Goal: Information Seeking & Learning: Learn about a topic

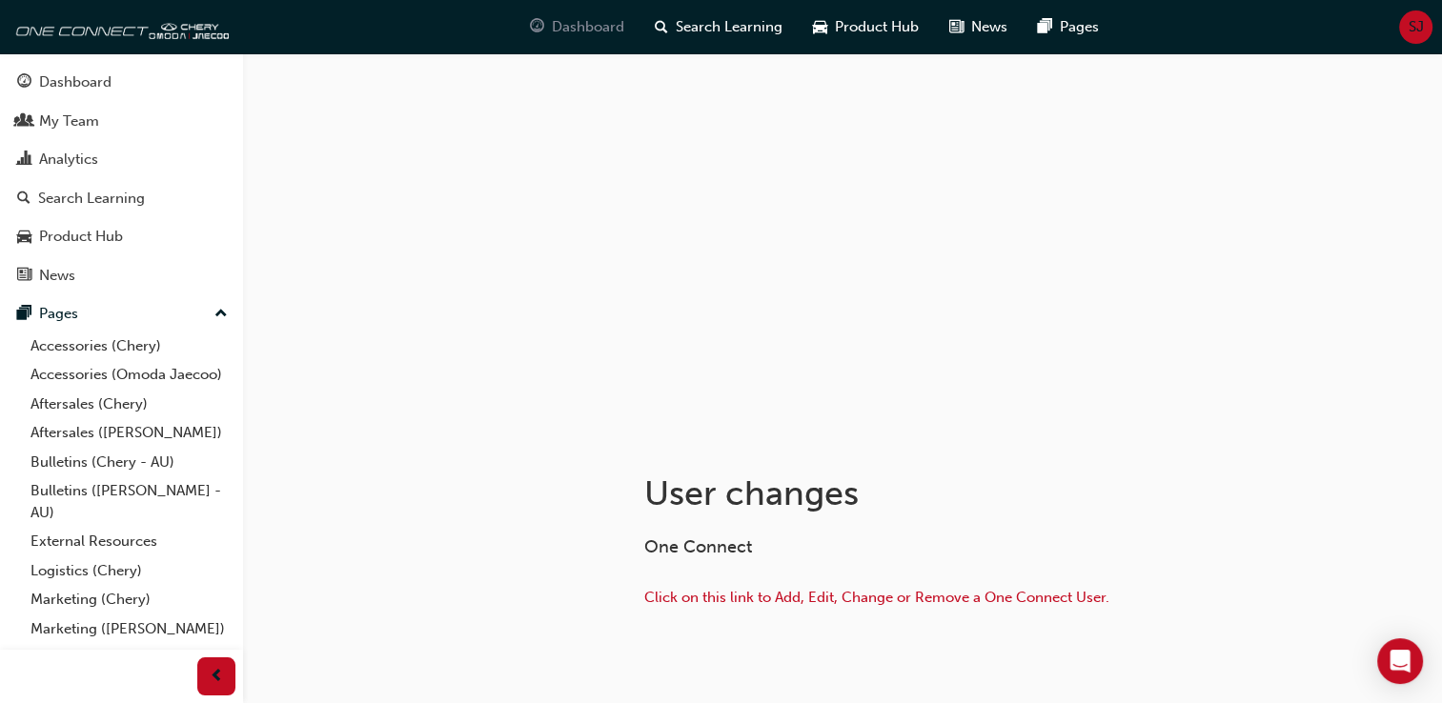
click at [570, 26] on span "Dashboard" at bounding box center [588, 27] width 72 height 22
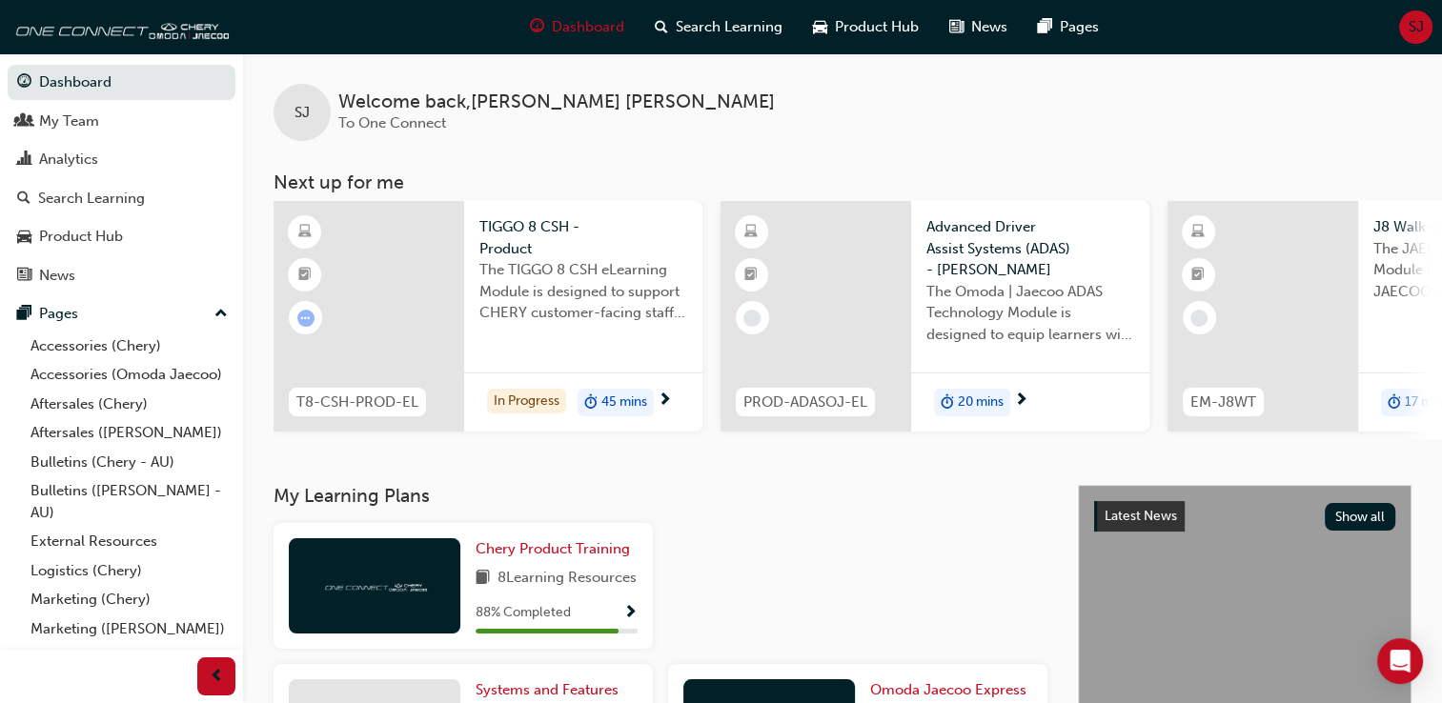
click at [381, 356] on div at bounding box center [369, 316] width 191 height 231
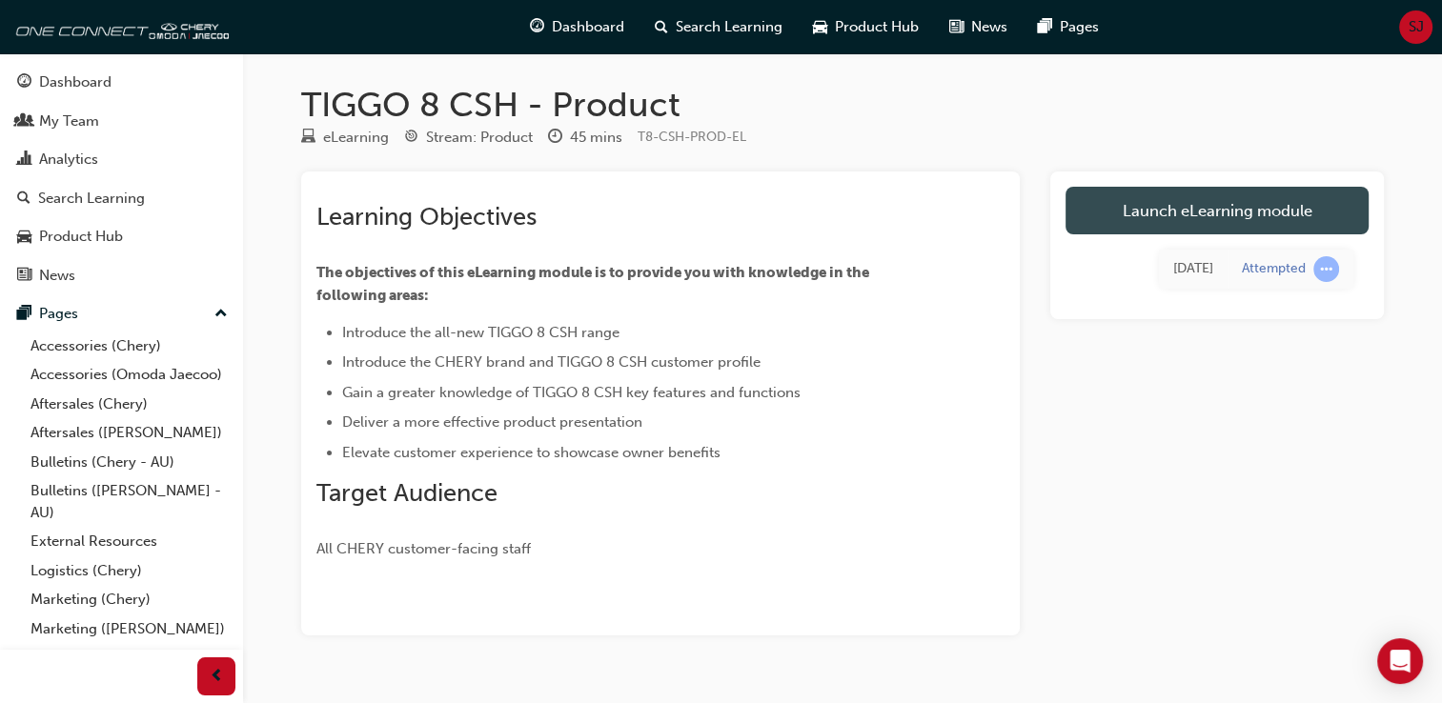
click at [1163, 214] on link "Launch eLearning module" at bounding box center [1216, 211] width 303 height 48
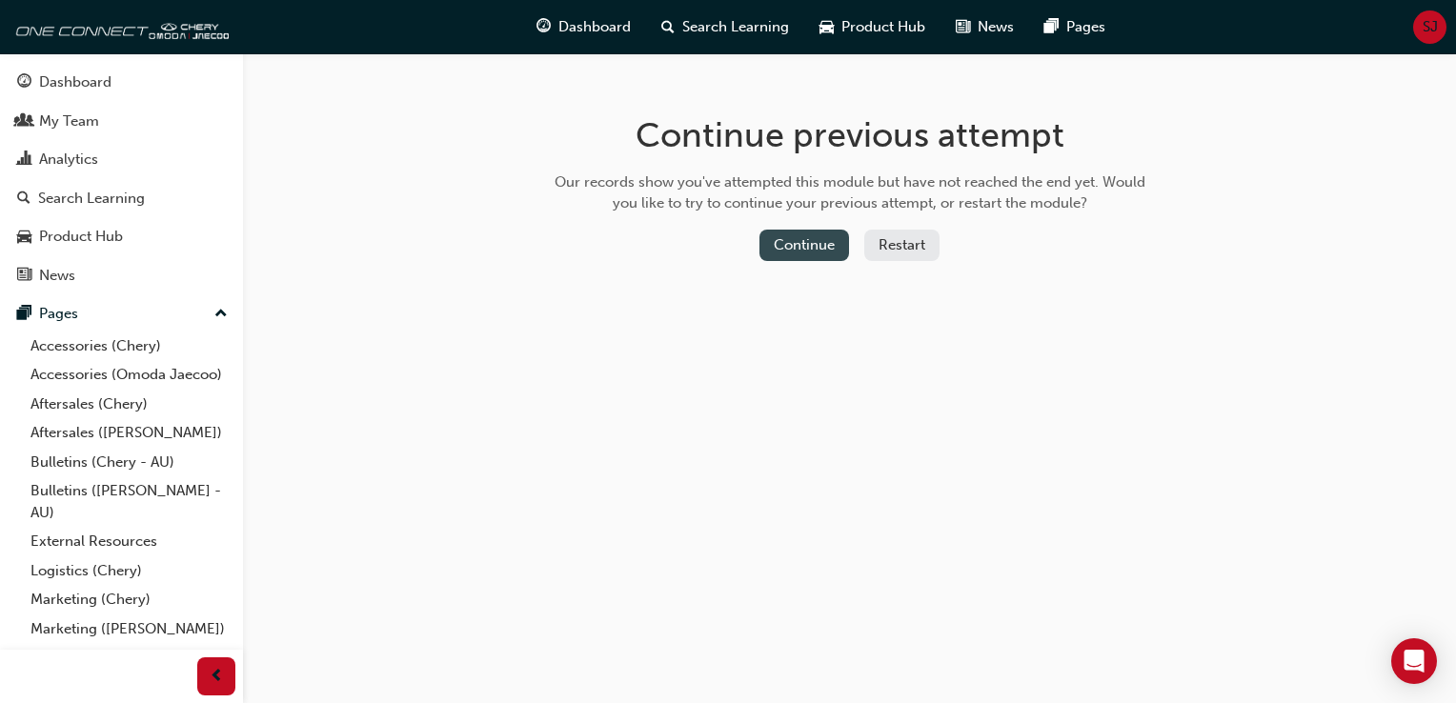
click at [814, 250] on button "Continue" at bounding box center [805, 245] width 90 height 31
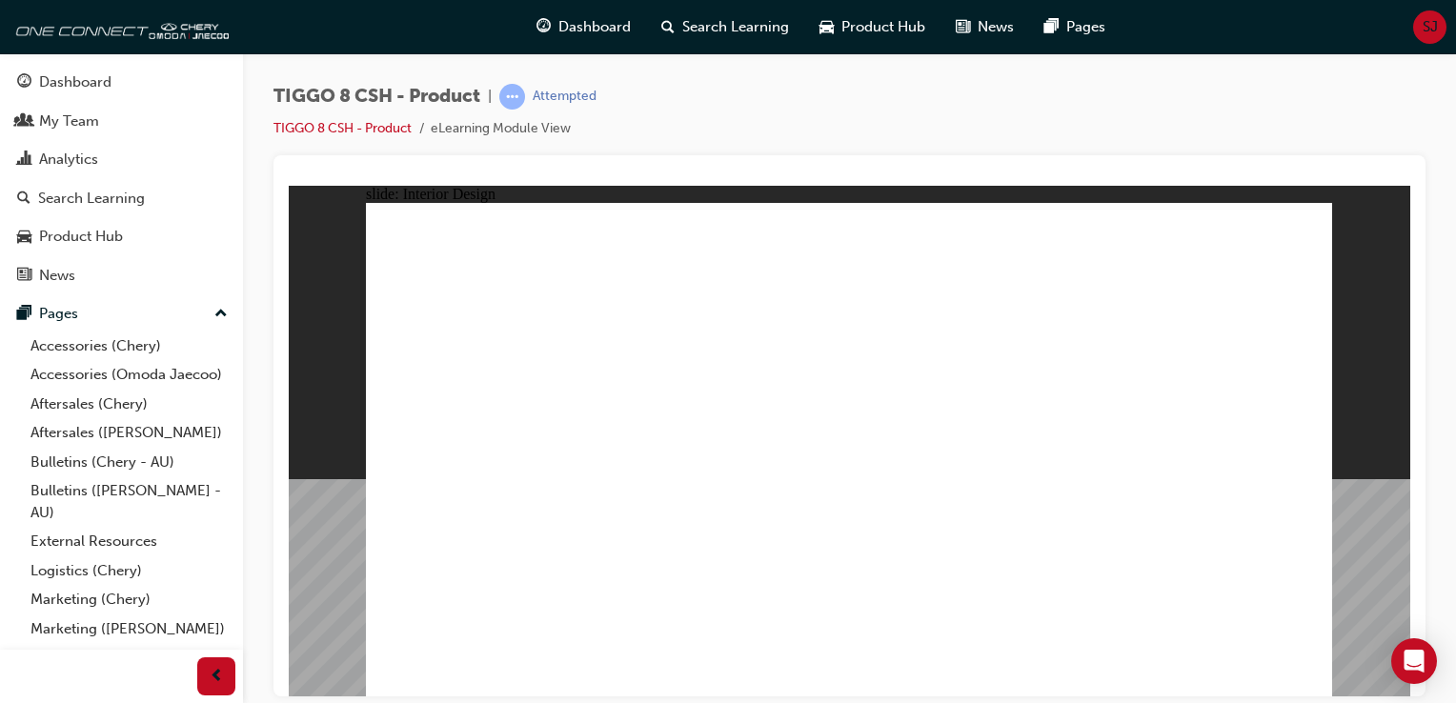
click at [289, 558] on html "slide: Interior Design 15.6'' Interactive Touch Screen Powered by a Qualcomm Sn…" at bounding box center [850, 440] width 1122 height 511
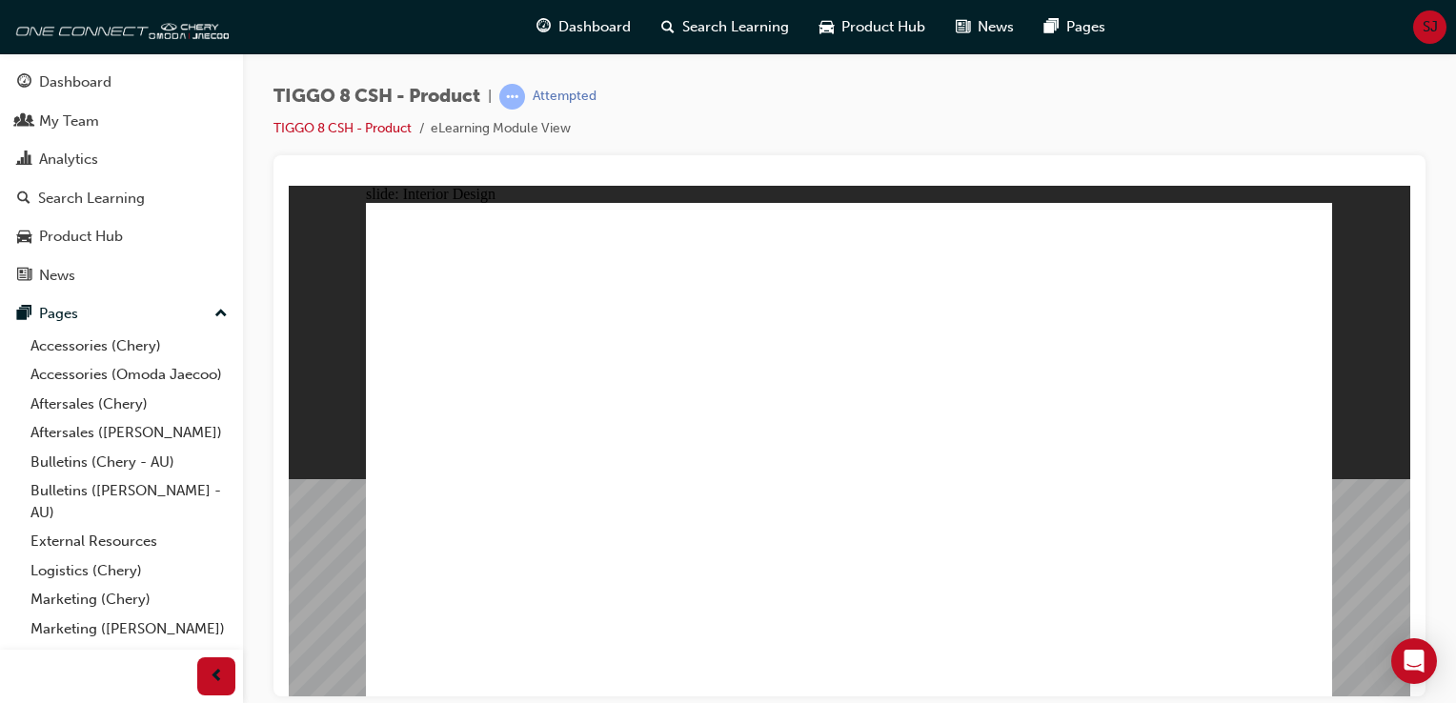
click at [289, 185] on html "slide: Interior Design 15.6'' Interactive Touch Screen Powered by a Qualcomm Sn…" at bounding box center [850, 440] width 1122 height 511
click at [289, 570] on html "slide: Interior Design 15.6'' Interactive Touch Screen Powered by a Qualcomm Sn…" at bounding box center [850, 440] width 1122 height 511
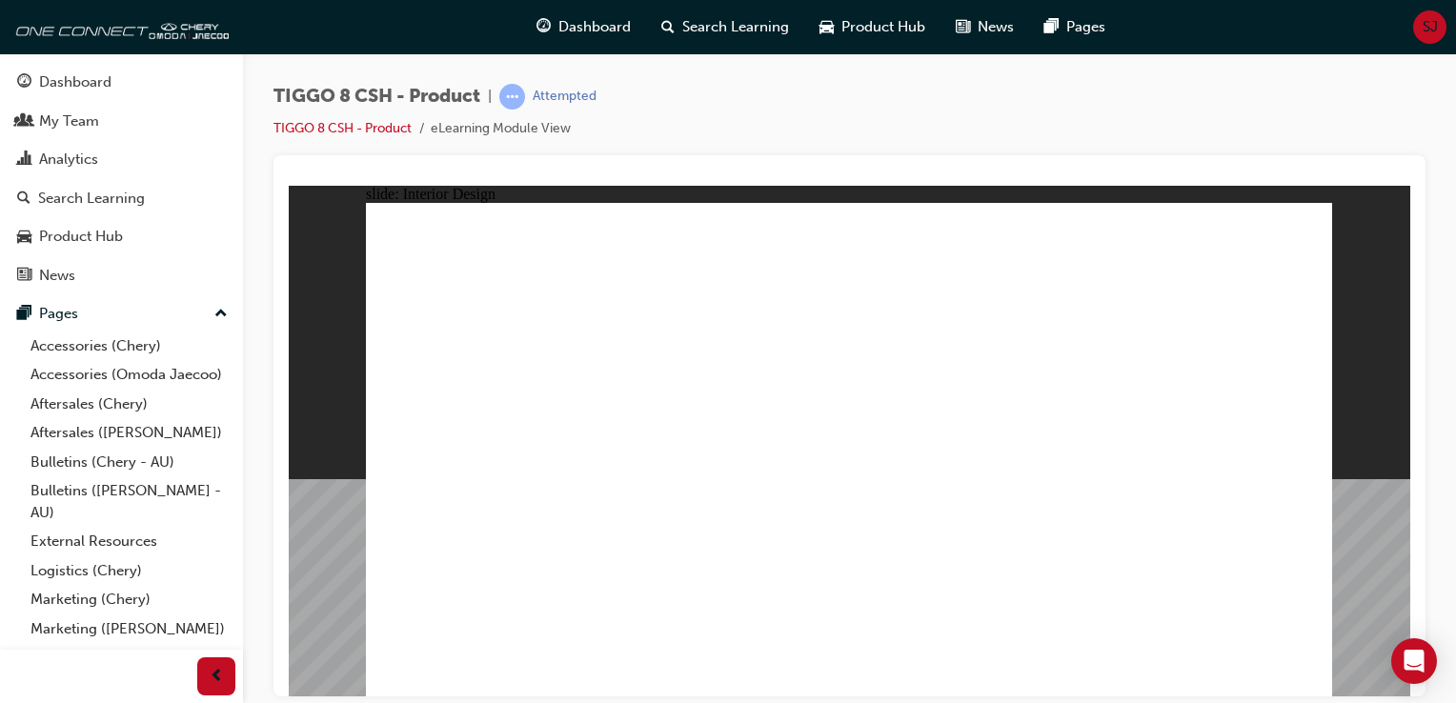
drag, startPoint x: 619, startPoint y: 479, endPoint x: 1257, endPoint y: 225, distance: 687.3
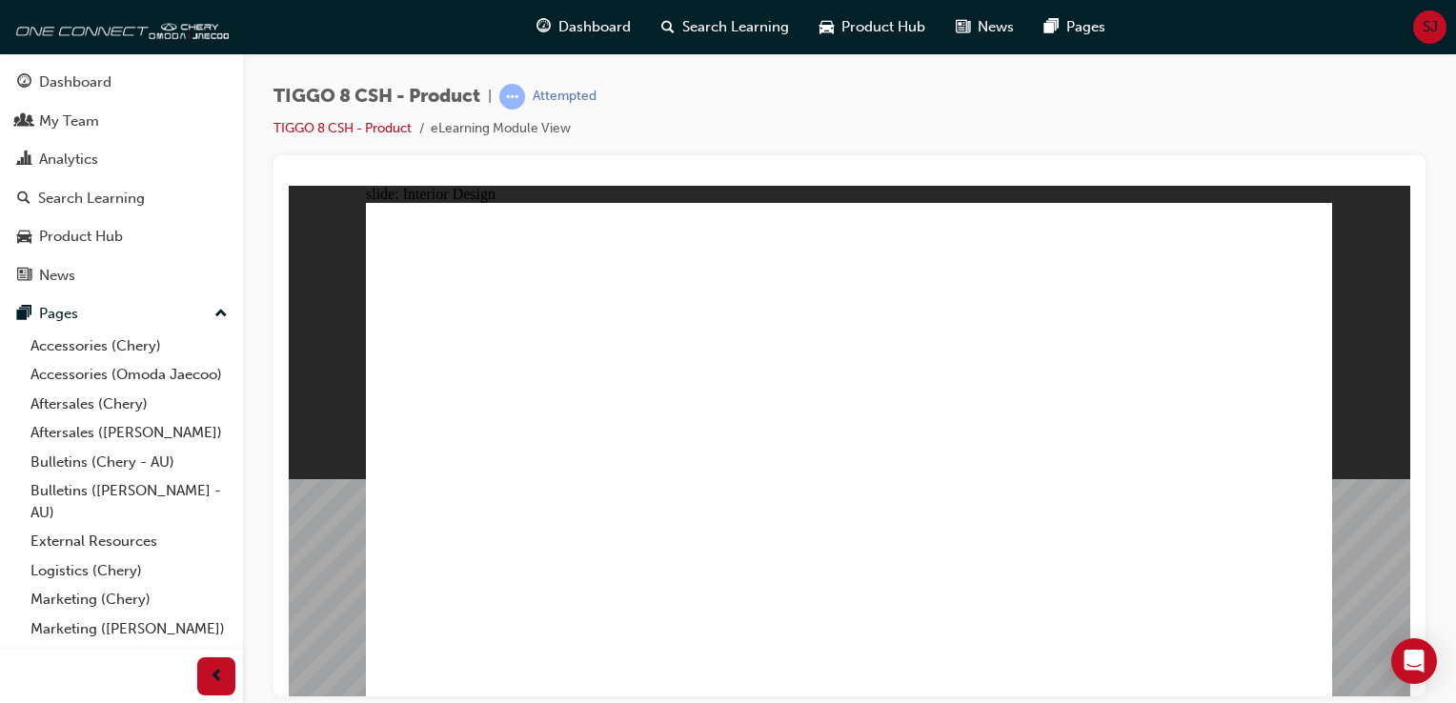
click at [1410, 696] on html "slide: Interior Design 15.6'' Interactive Touch Screen Powered by a Qualcomm Sn…" at bounding box center [850, 440] width 1122 height 511
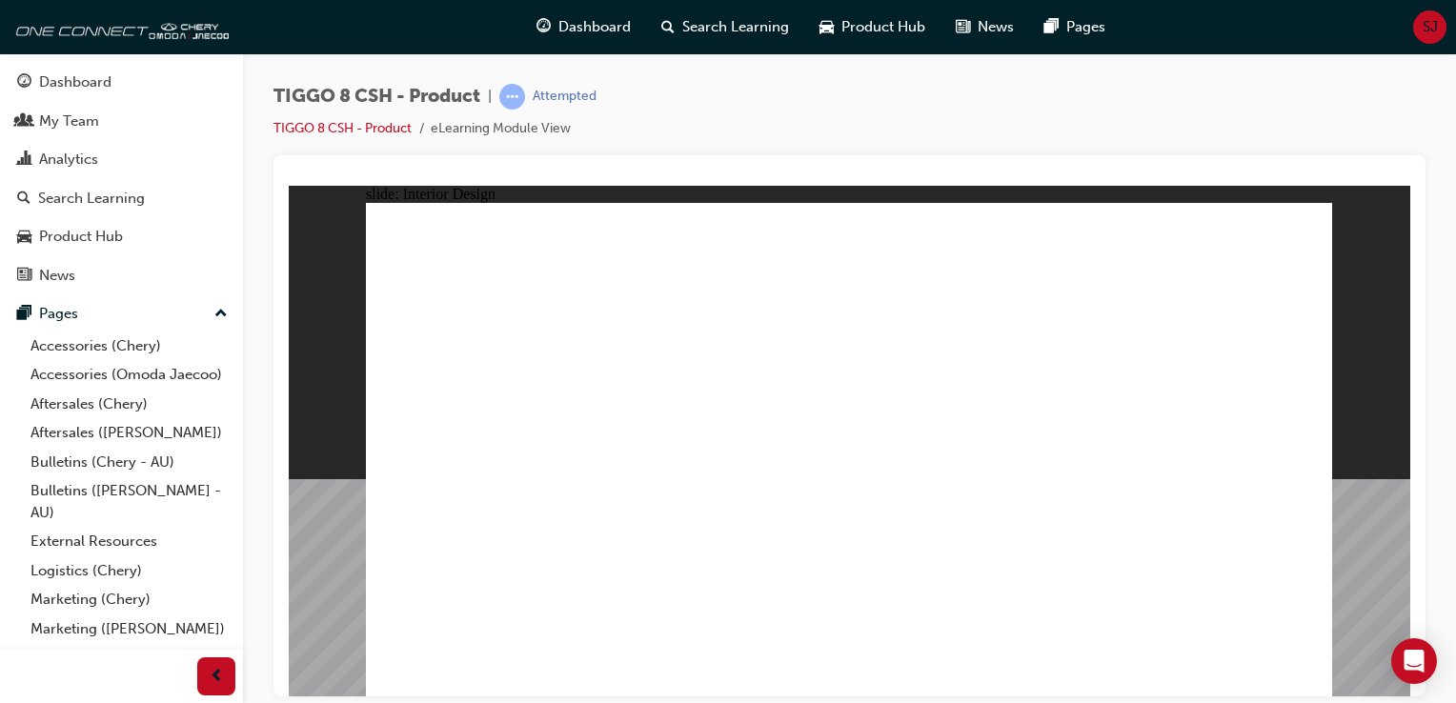
click at [1252, 185] on html "slide: Interior Design T18FL4360.jpg : 360 degree image interaction. free explo…" at bounding box center [850, 440] width 1122 height 511
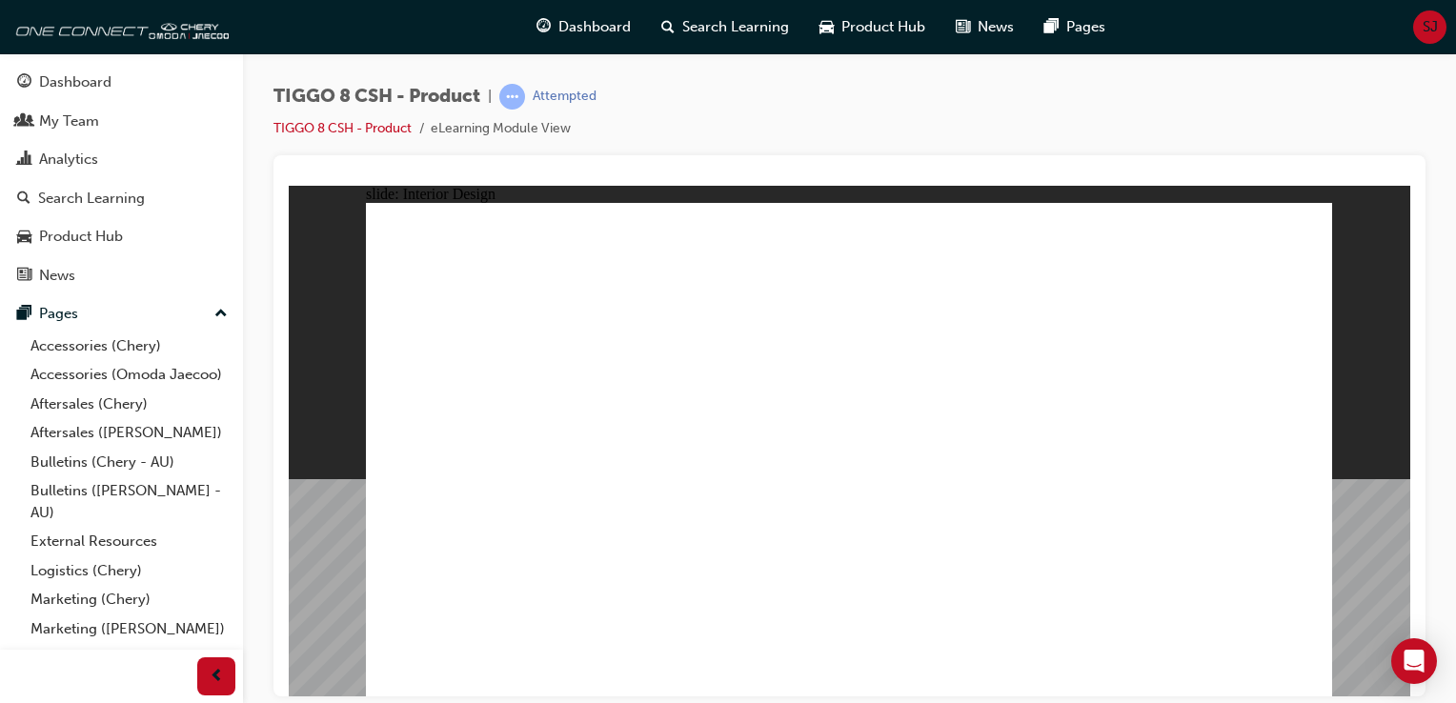
drag, startPoint x: 1063, startPoint y: 538, endPoint x: 1064, endPoint y: 501, distance: 37.2
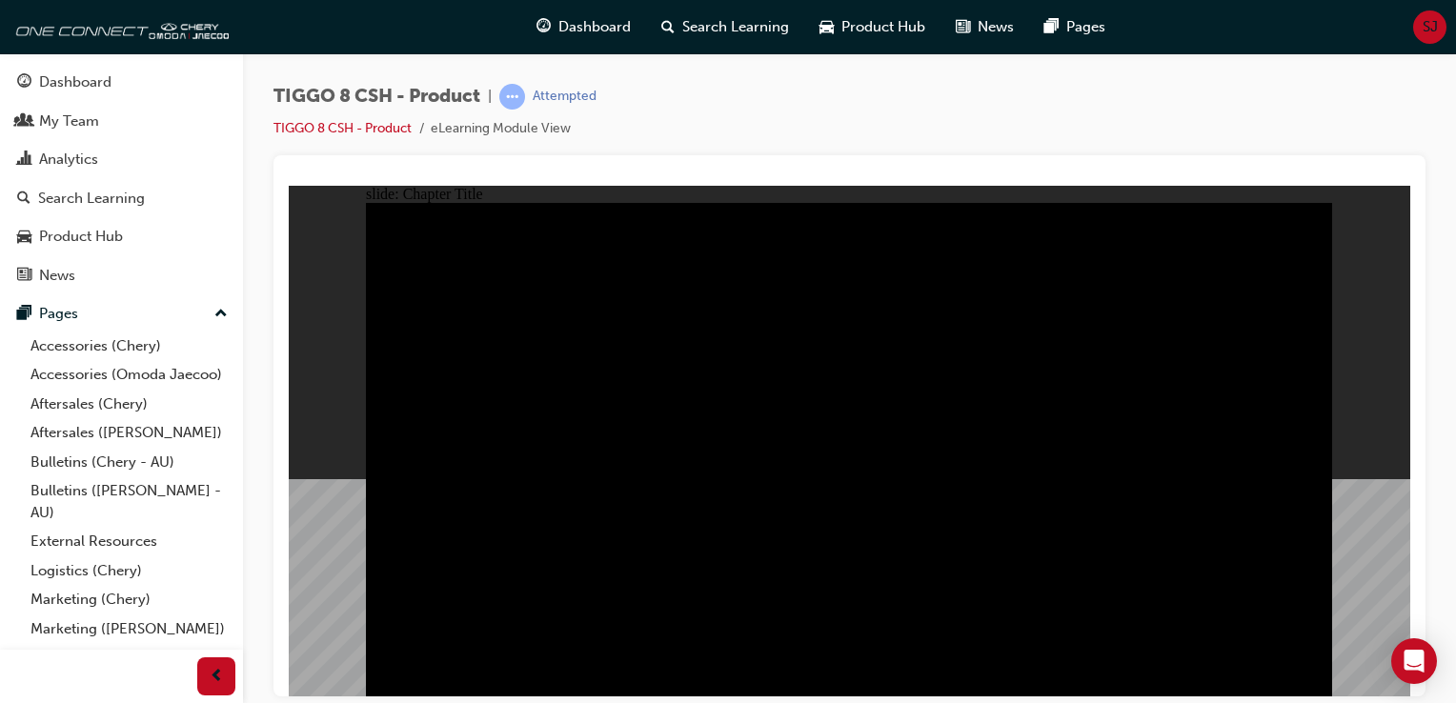
radio input "true"
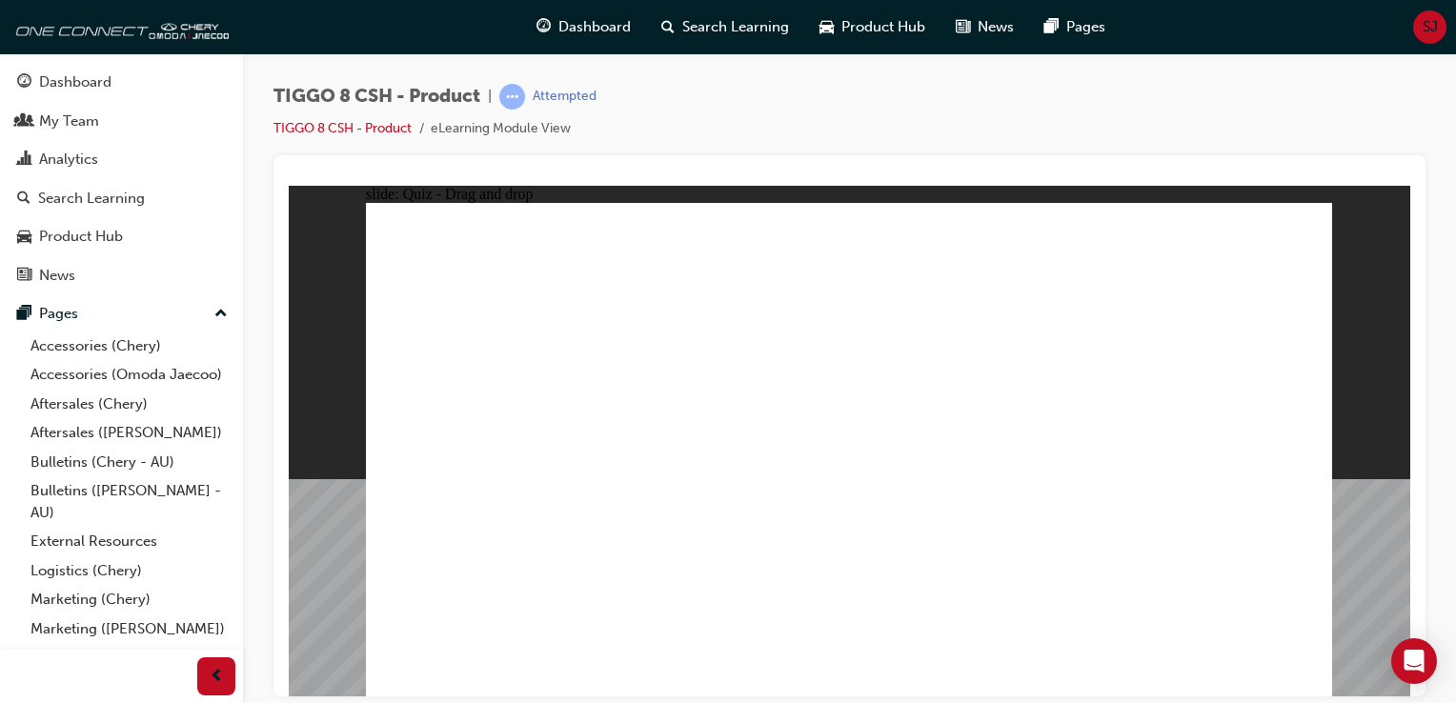
drag, startPoint x: 775, startPoint y: 255, endPoint x: 1003, endPoint y: 473, distance: 314.8
drag, startPoint x: 1085, startPoint y: 325, endPoint x: 1207, endPoint y: 442, distance: 168.5
drag, startPoint x: 963, startPoint y: 229, endPoint x: 607, endPoint y: 453, distance: 420.9
drag, startPoint x: 865, startPoint y: 339, endPoint x: 796, endPoint y: 473, distance: 150.5
drag, startPoint x: 1192, startPoint y: 255, endPoint x: 454, endPoint y: 489, distance: 774.6
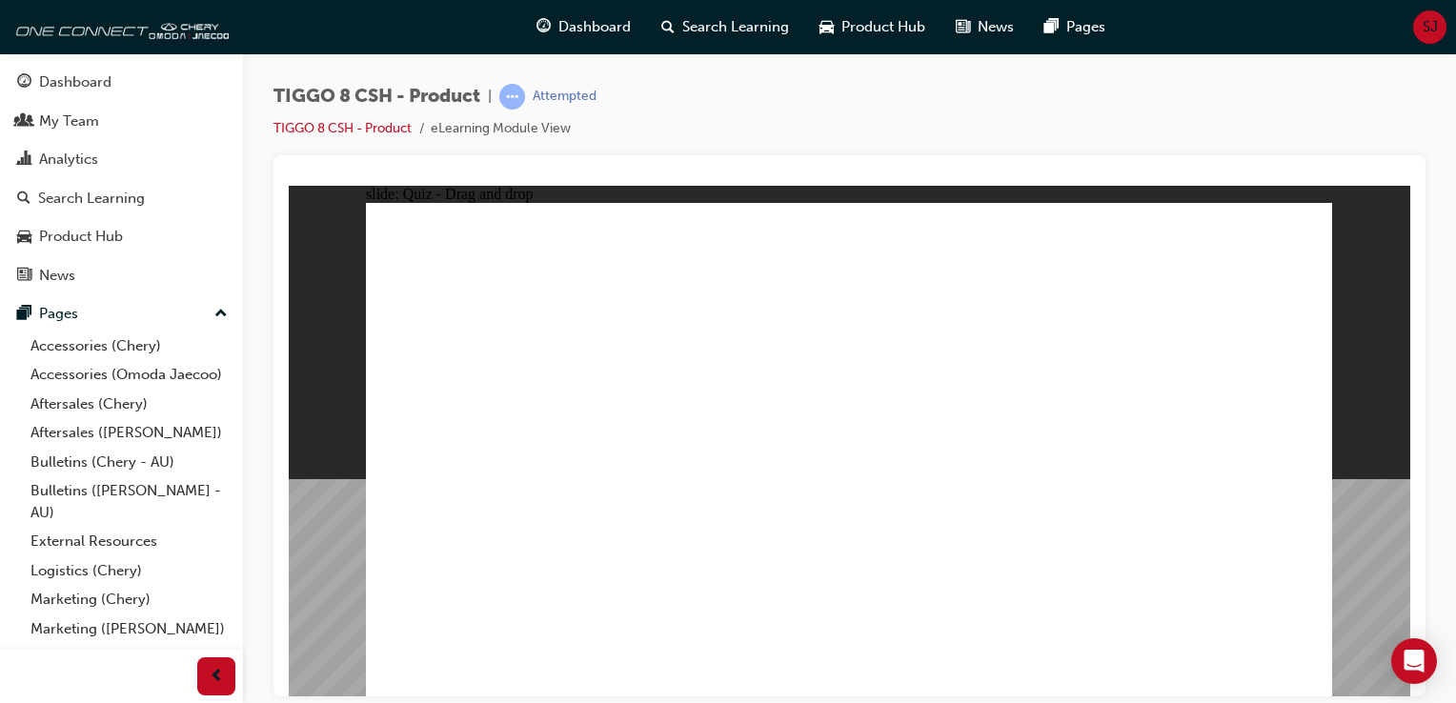
checkbox input "true"
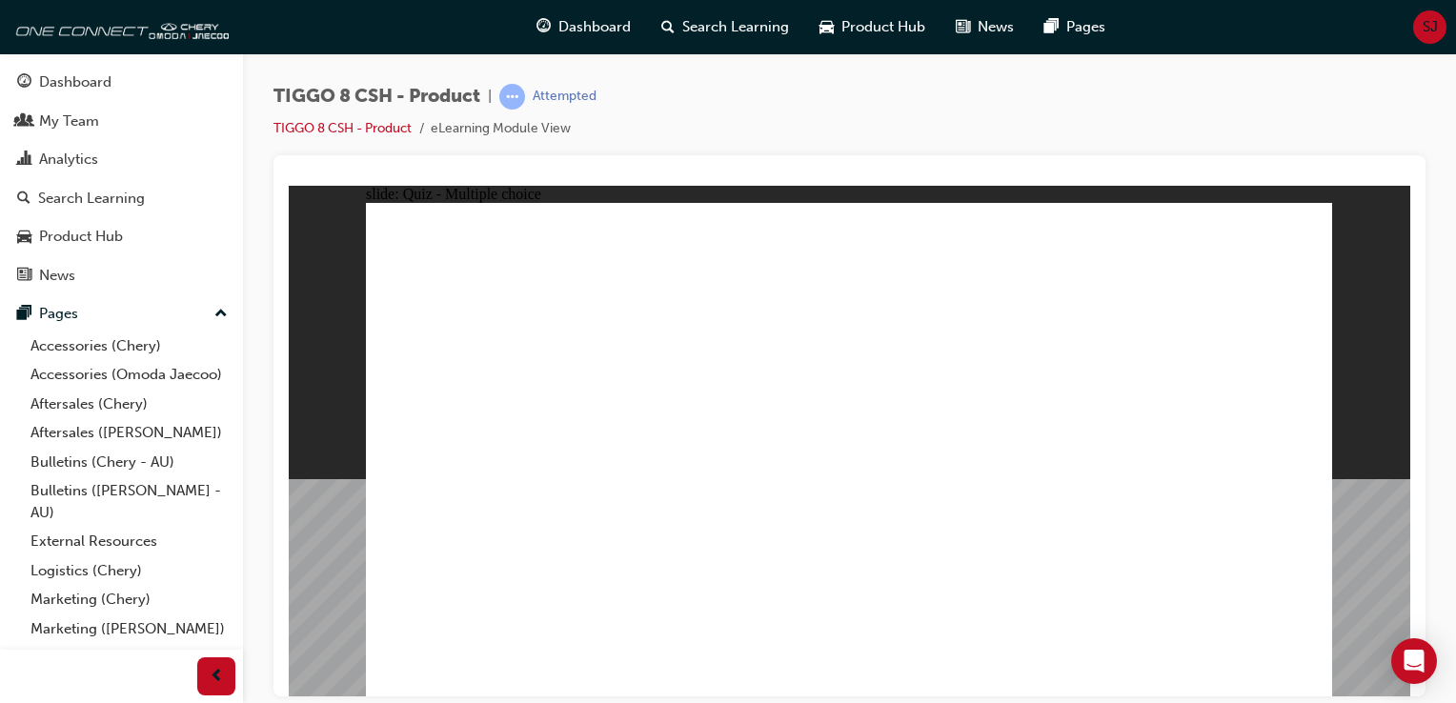
radio input "true"
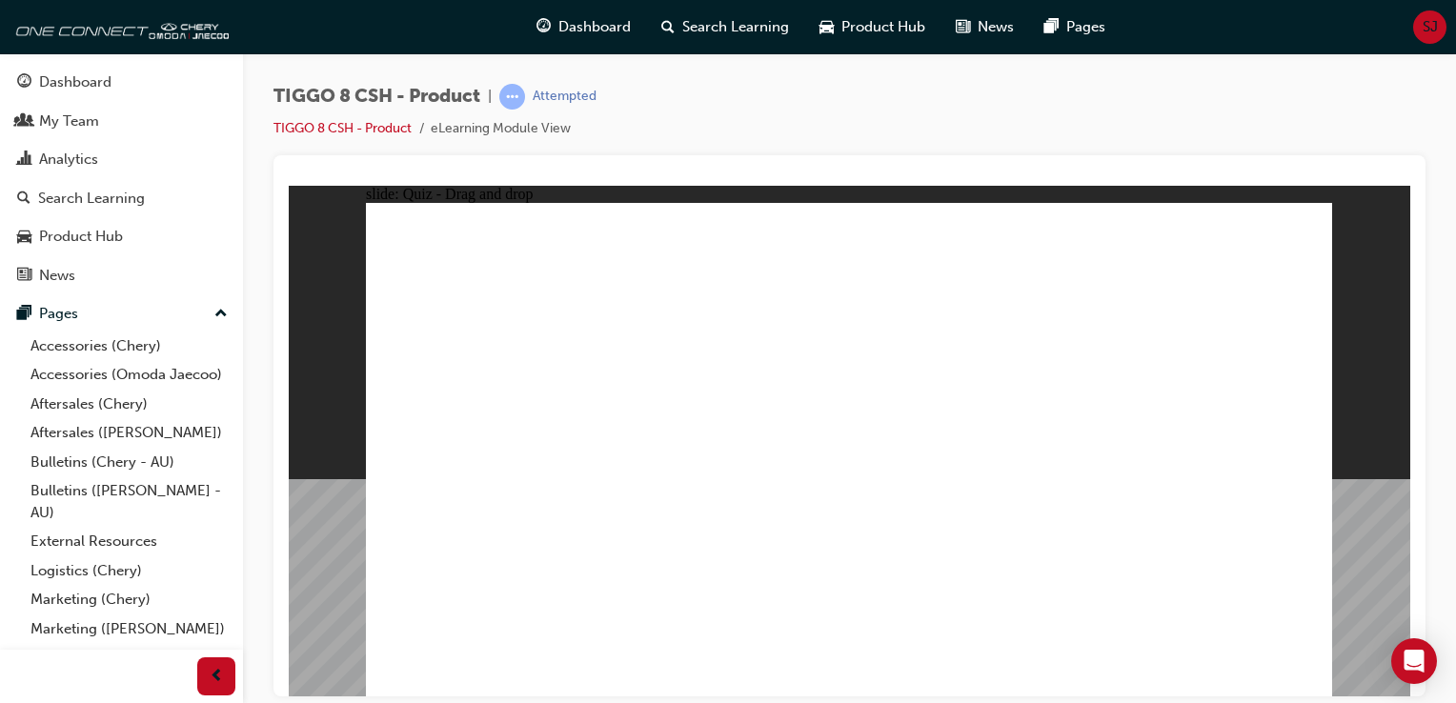
drag, startPoint x: 807, startPoint y: 252, endPoint x: 861, endPoint y: 488, distance: 242.3
drag, startPoint x: 986, startPoint y: 251, endPoint x: 1017, endPoint y: 481, distance: 232.6
drag, startPoint x: 1220, startPoint y: 257, endPoint x: 1067, endPoint y: 545, distance: 325.7
drag, startPoint x: 1010, startPoint y: 327, endPoint x: 1058, endPoint y: 518, distance: 197.4
drag, startPoint x: 836, startPoint y: 287, endPoint x: 881, endPoint y: 544, distance: 261.2
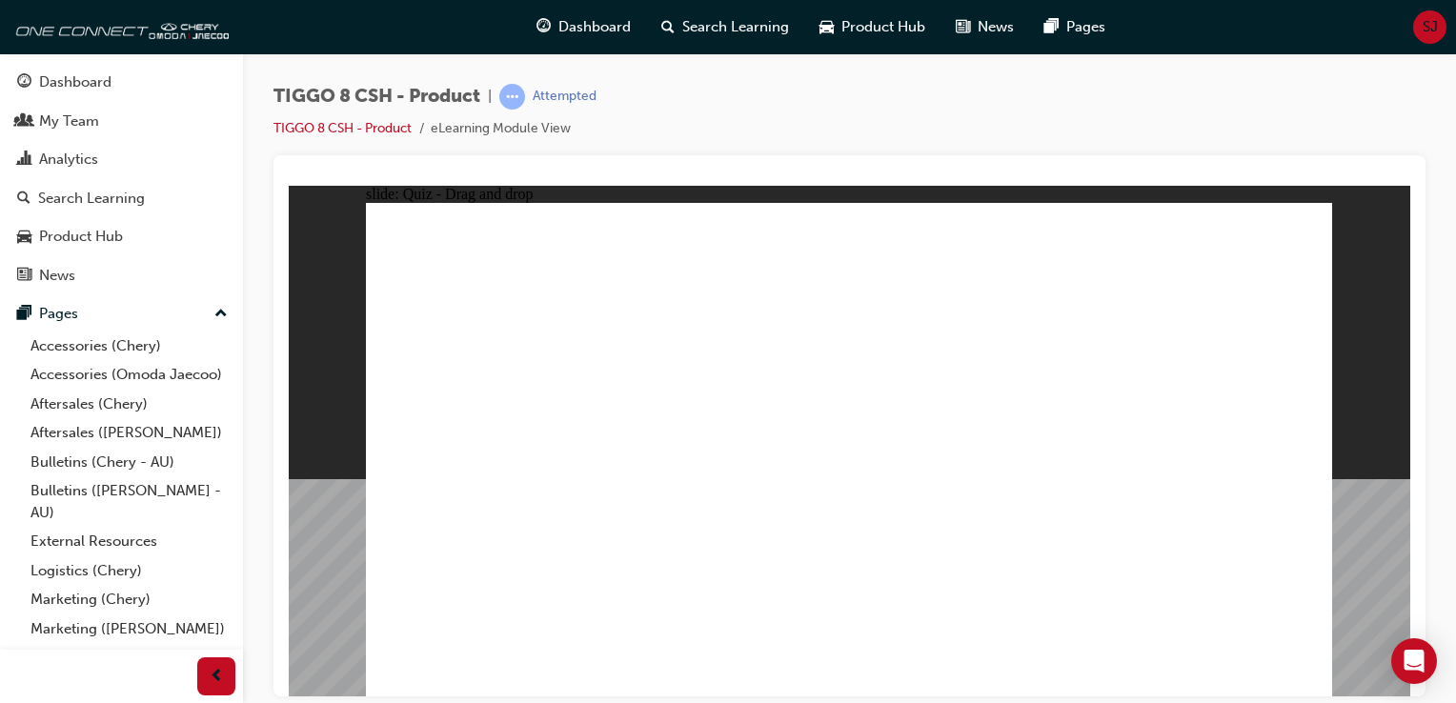
drag, startPoint x: 1024, startPoint y: 280, endPoint x: 1057, endPoint y: 520, distance: 242.5
drag, startPoint x: 1186, startPoint y: 293, endPoint x: 891, endPoint y: 583, distance: 413.8
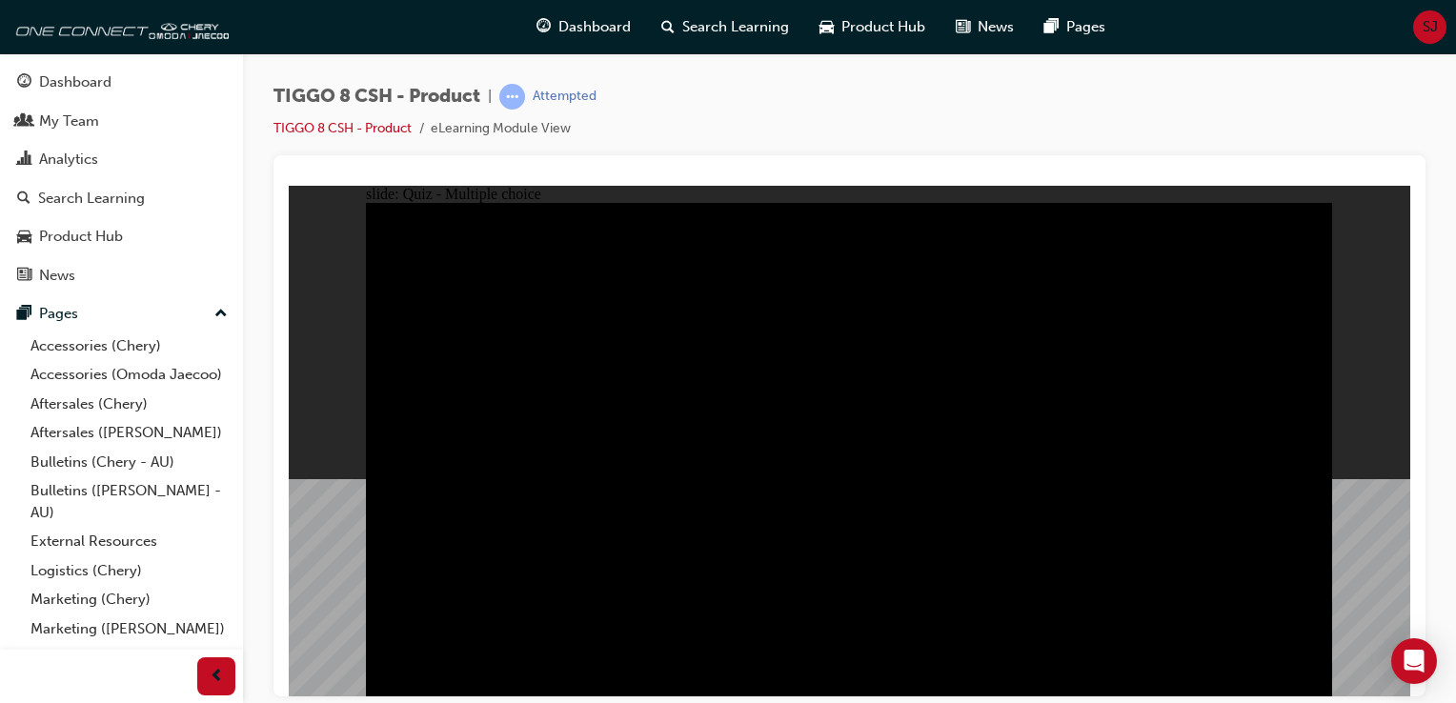
radio input "true"
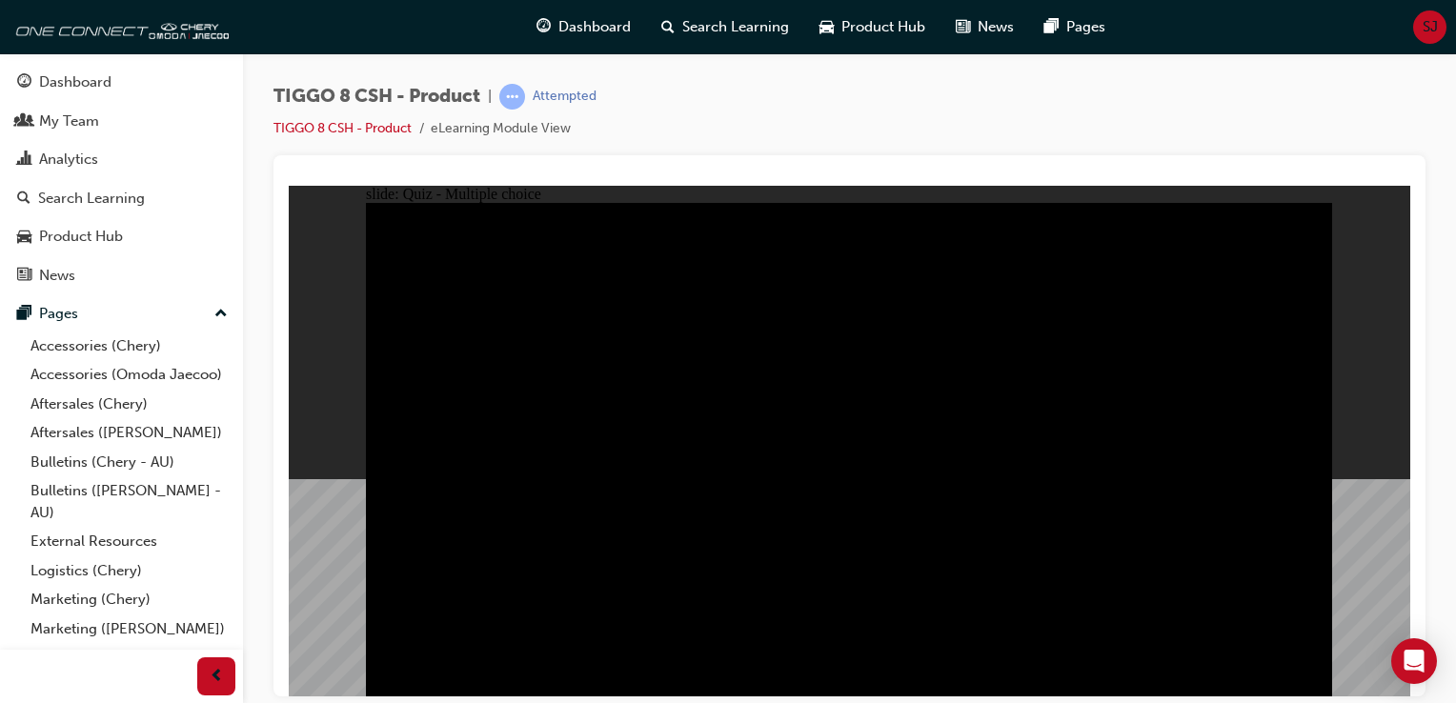
radio input "true"
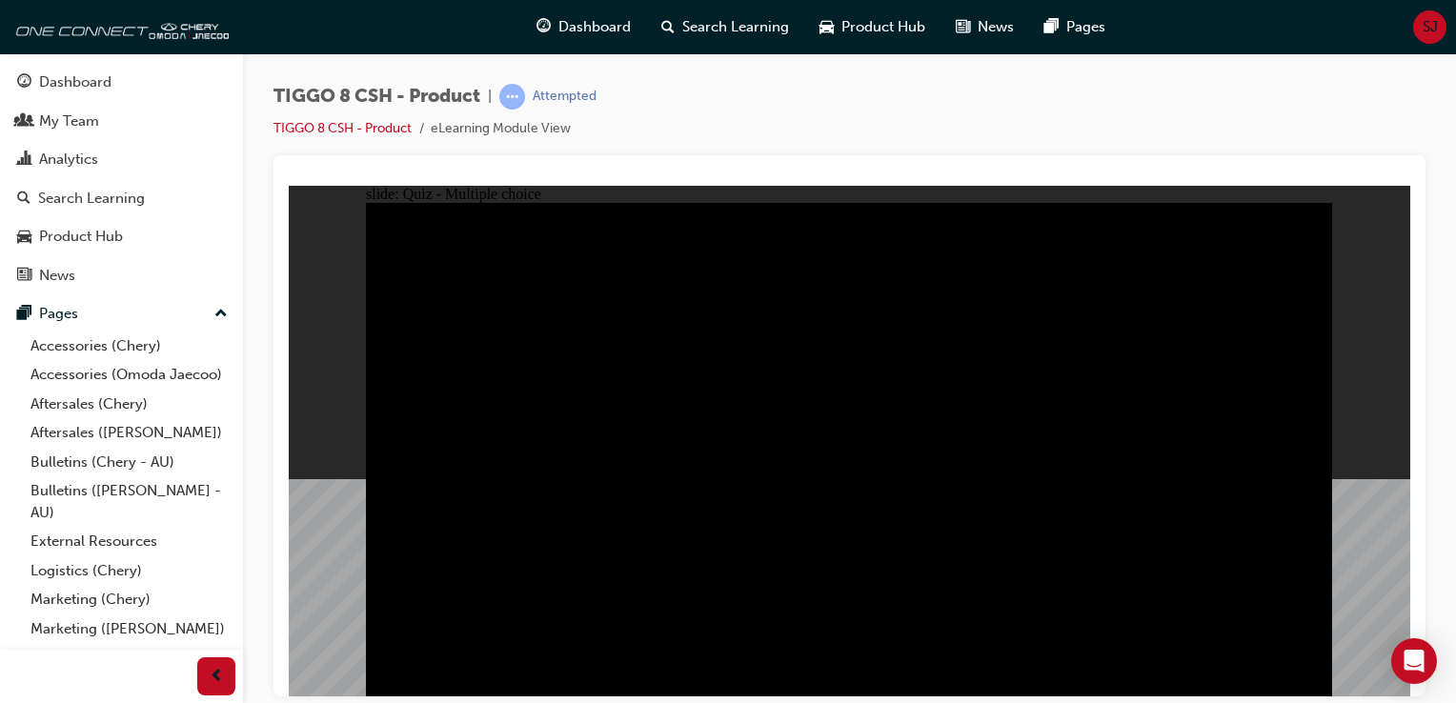
checkbox input "true"
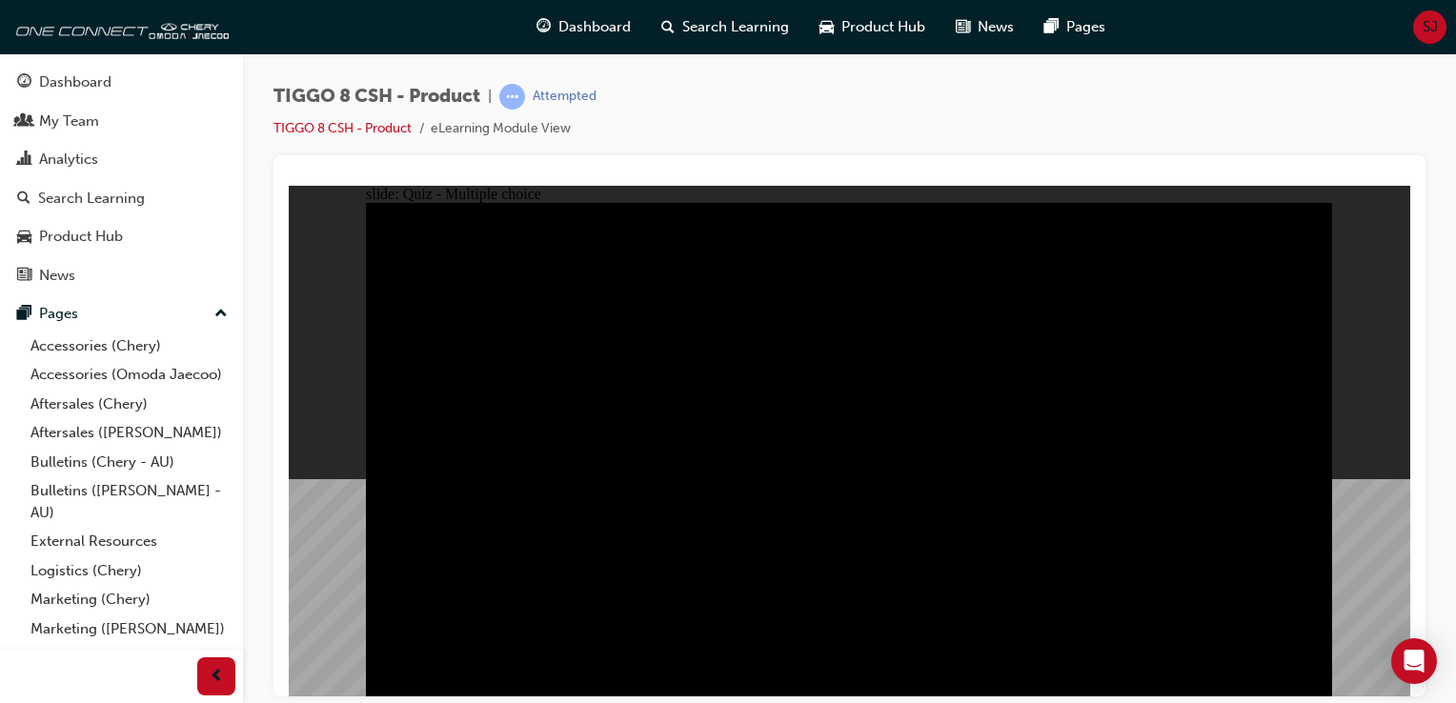
checkbox input "true"
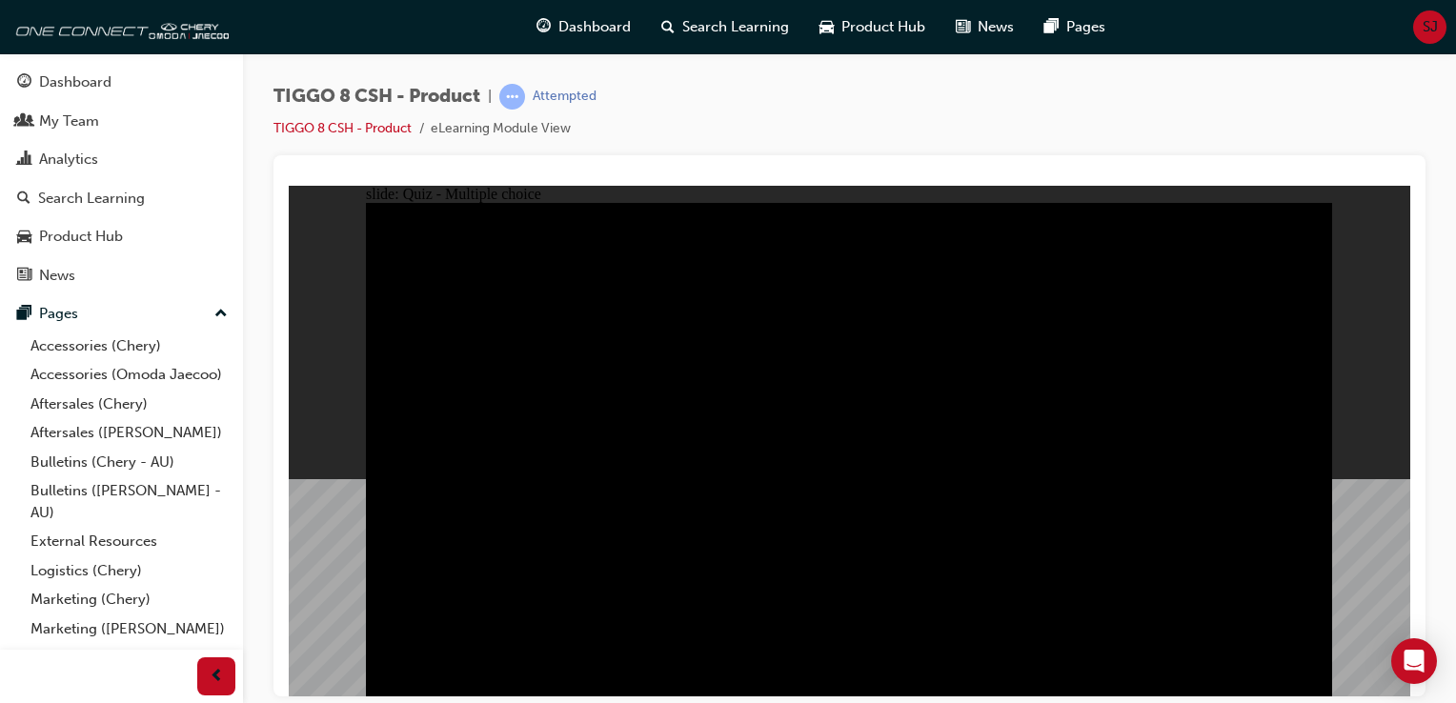
checkbox input "true"
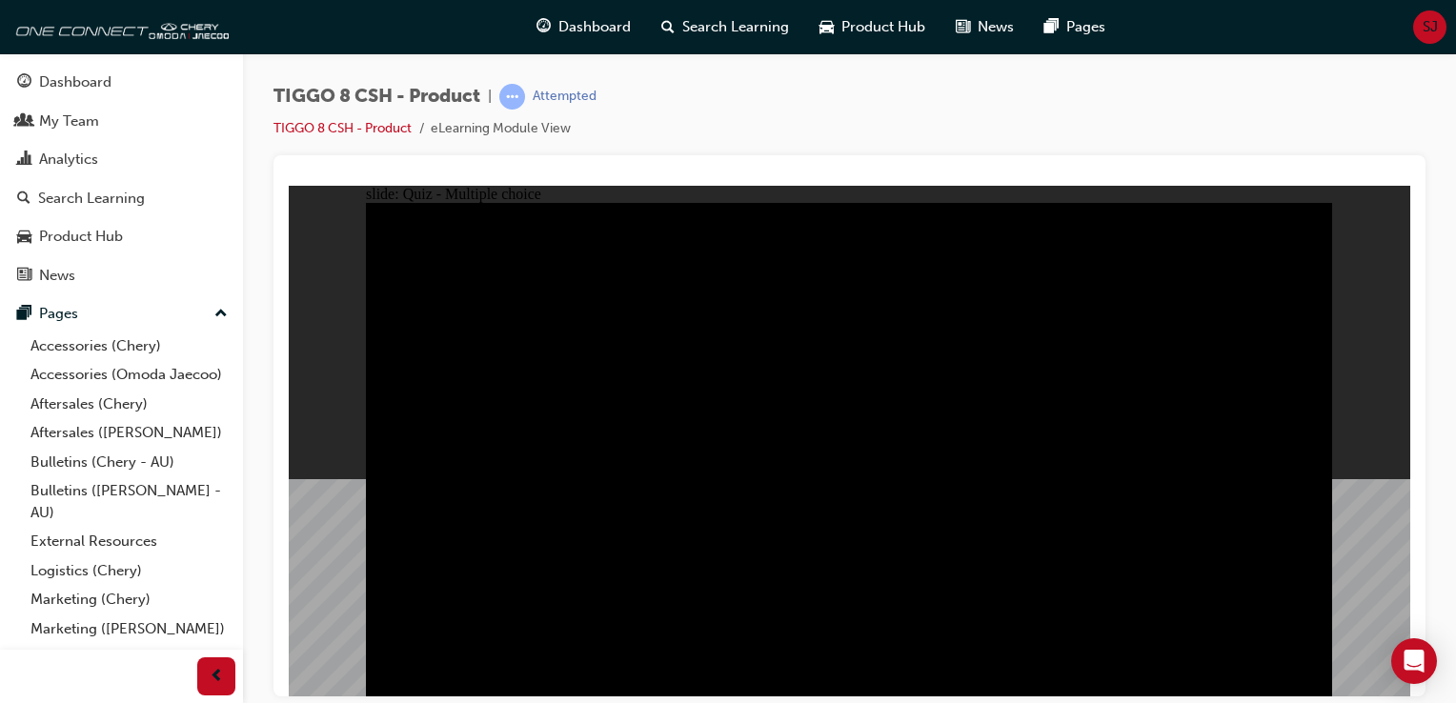
checkbox input "true"
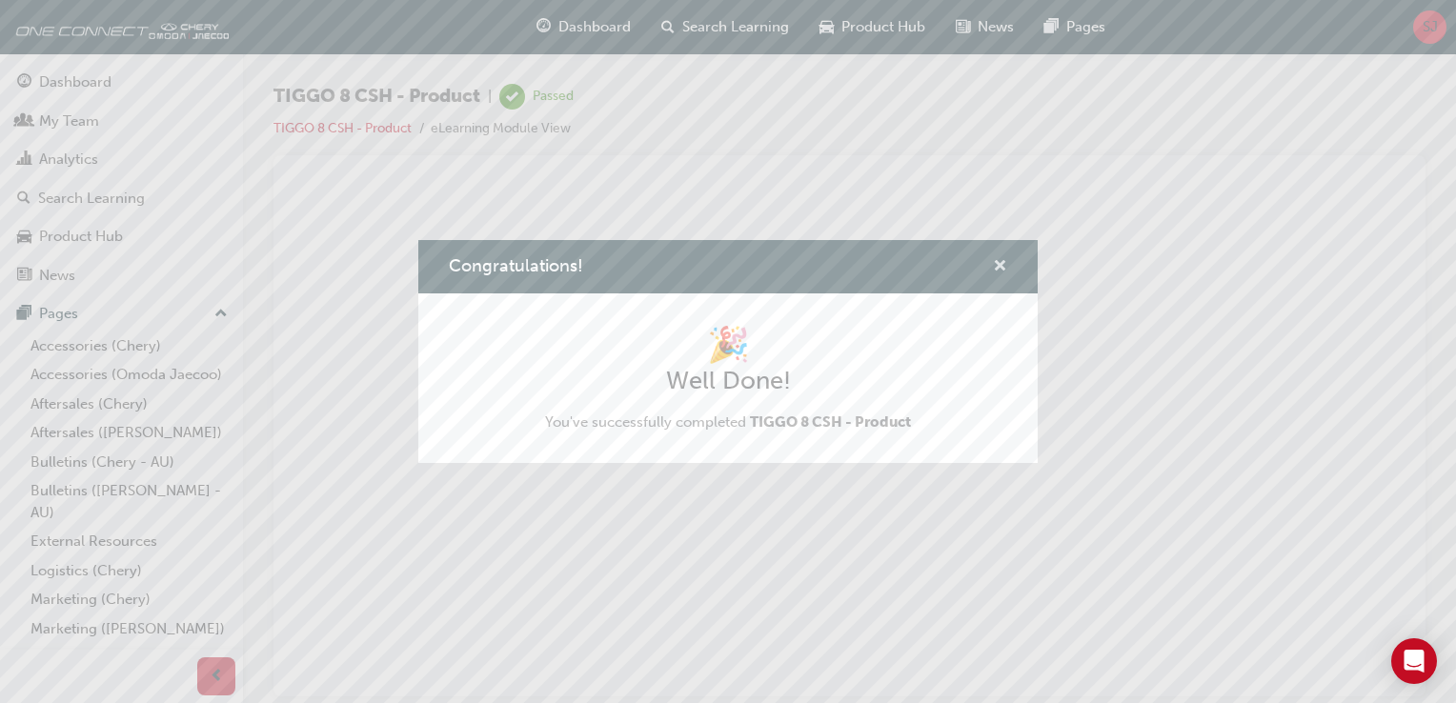
click at [1002, 264] on span "cross-icon" at bounding box center [1000, 267] width 14 height 17
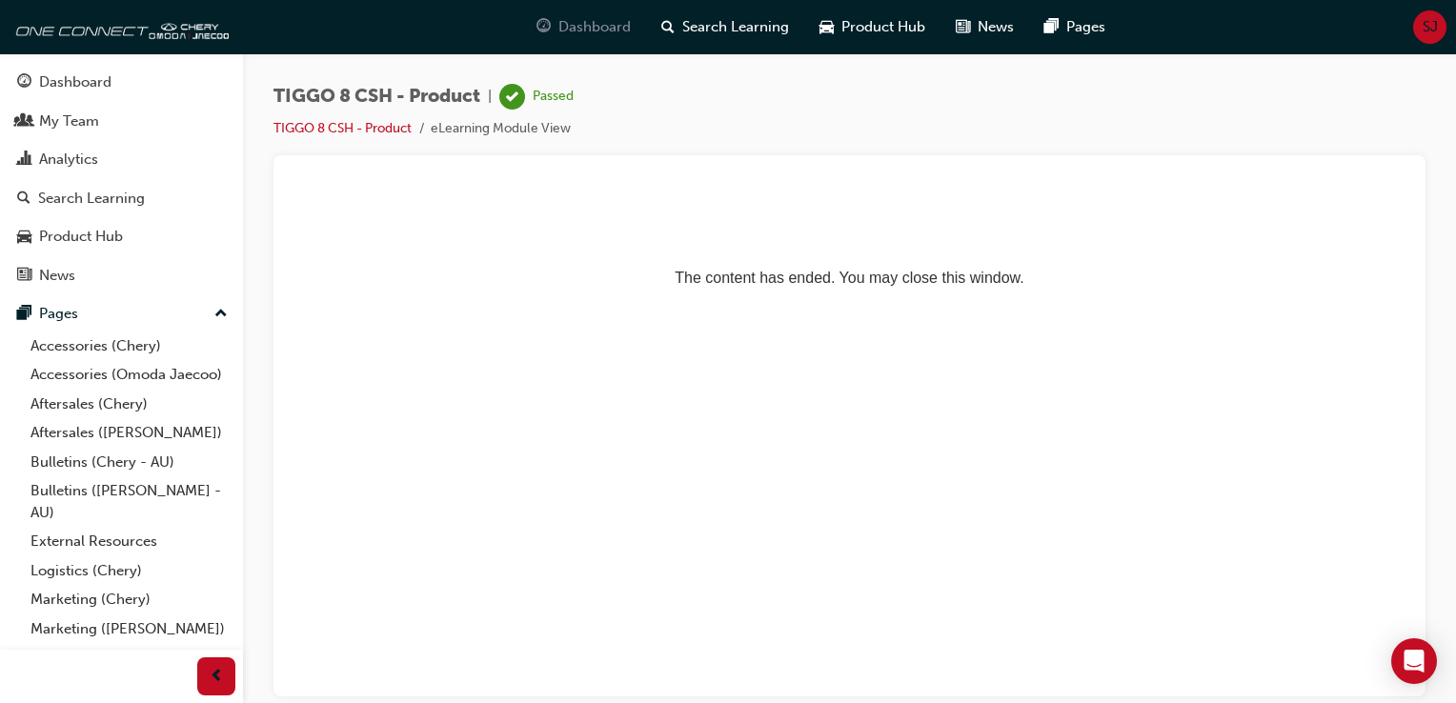
click at [568, 31] on span "Dashboard" at bounding box center [594, 27] width 72 height 22
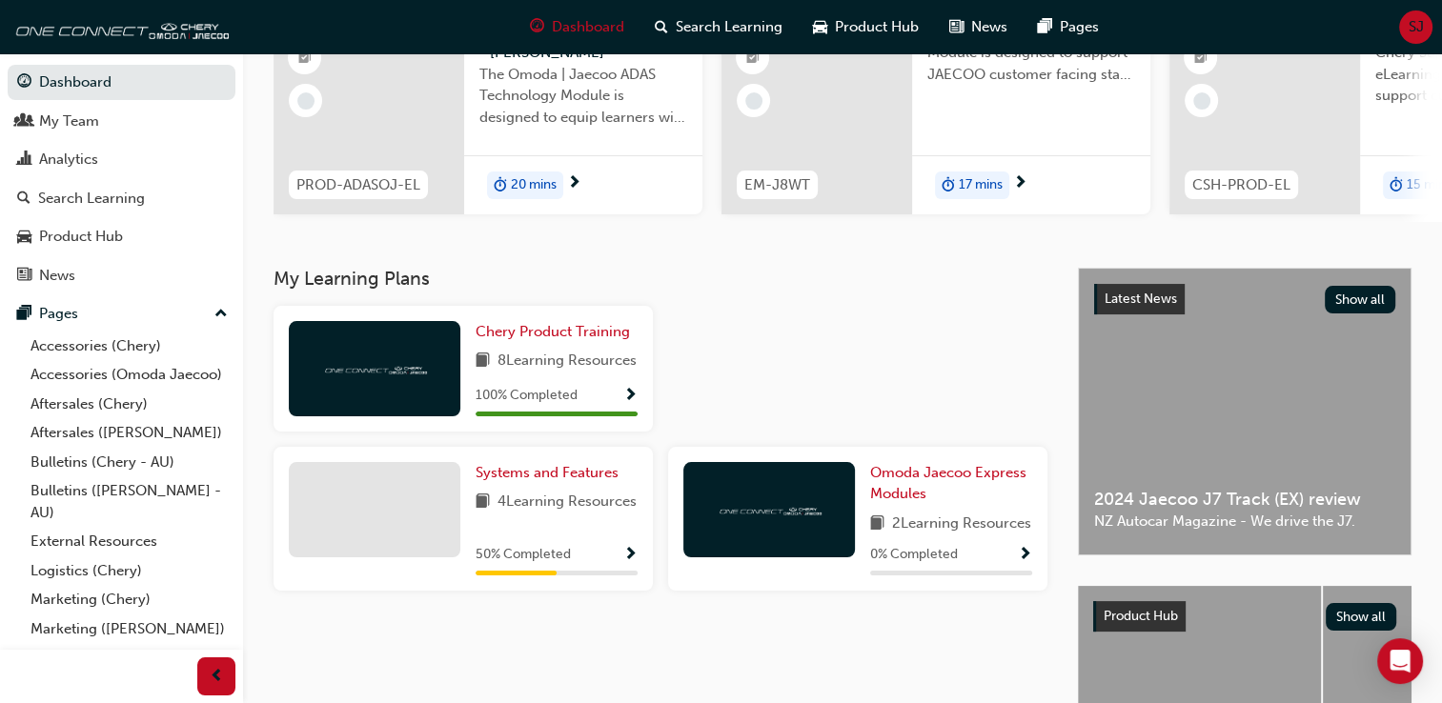
scroll to position [208, 0]
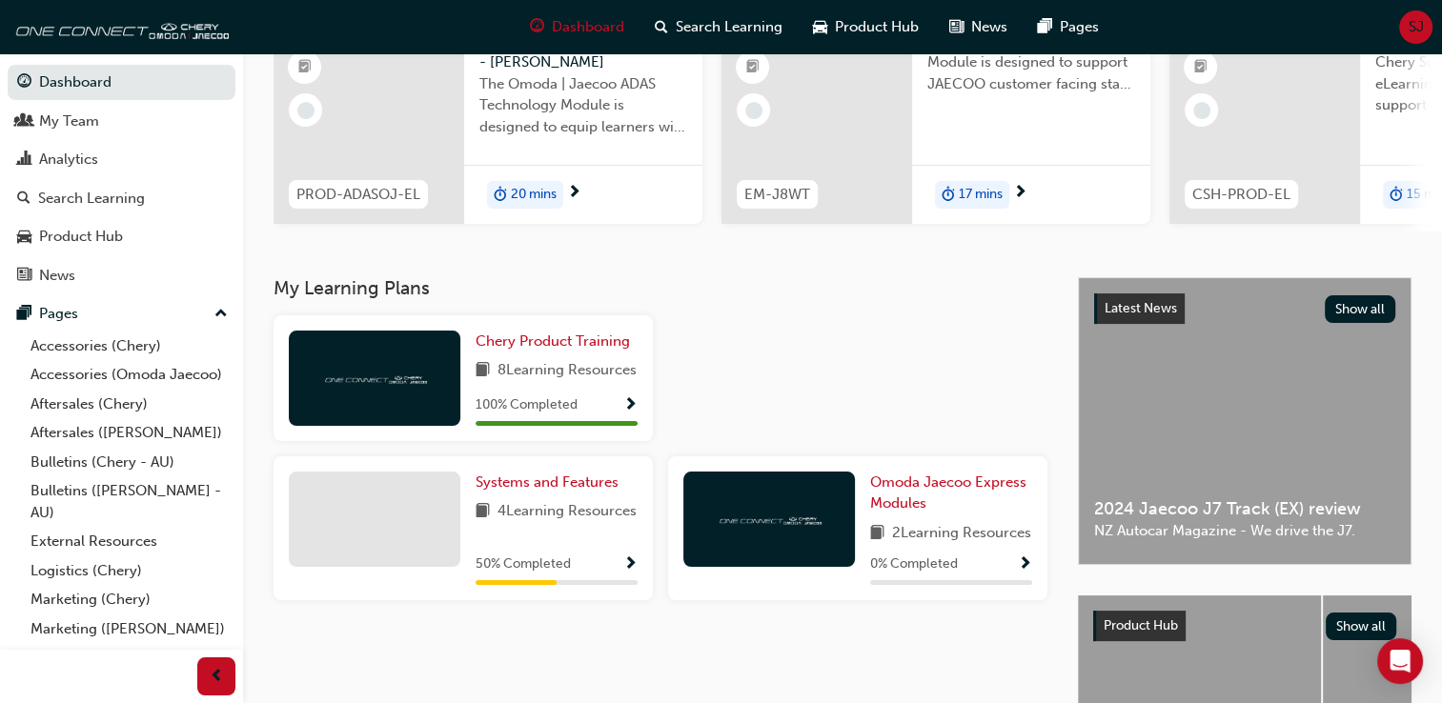
click at [544, 524] on span "4 Learning Resources" at bounding box center [566, 512] width 139 height 24
click at [386, 567] on div at bounding box center [375, 519] width 172 height 95
click at [512, 576] on span "50 % Completed" at bounding box center [523, 565] width 95 height 22
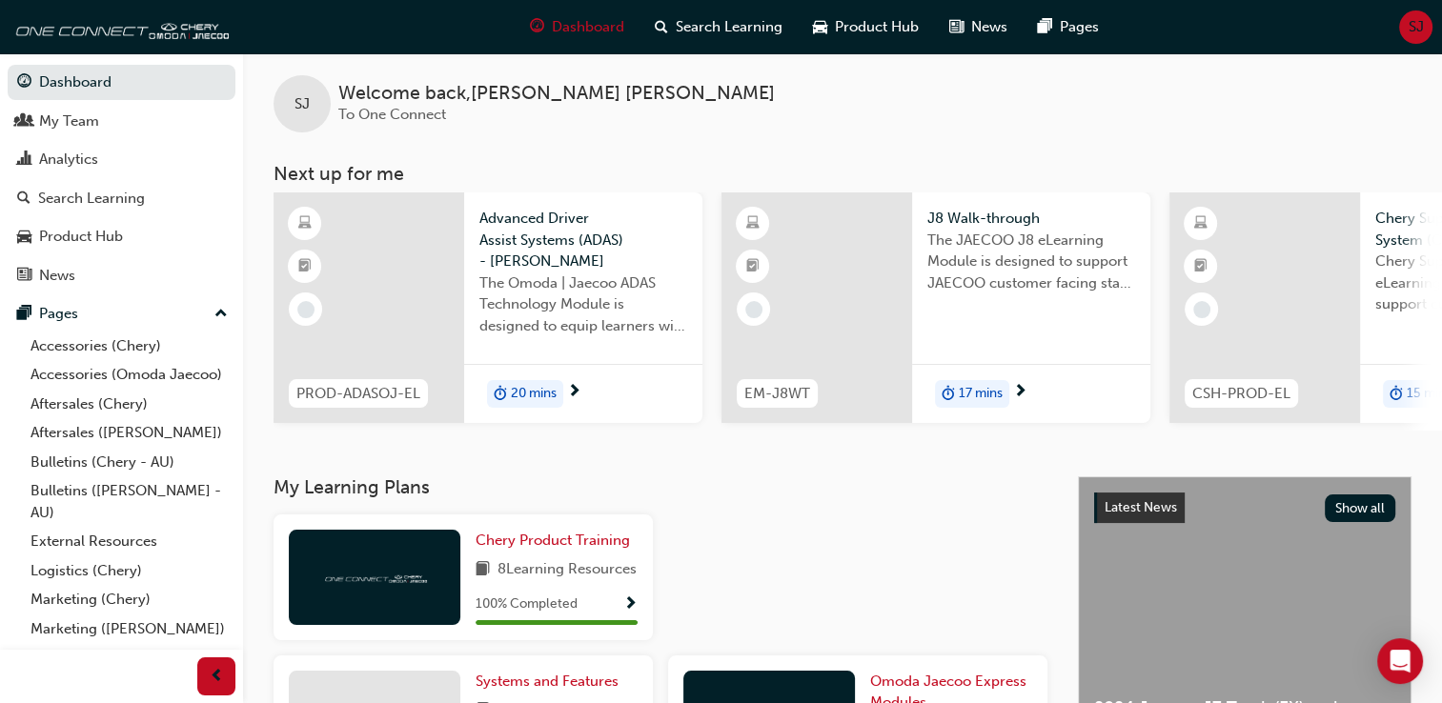
scroll to position [1, 0]
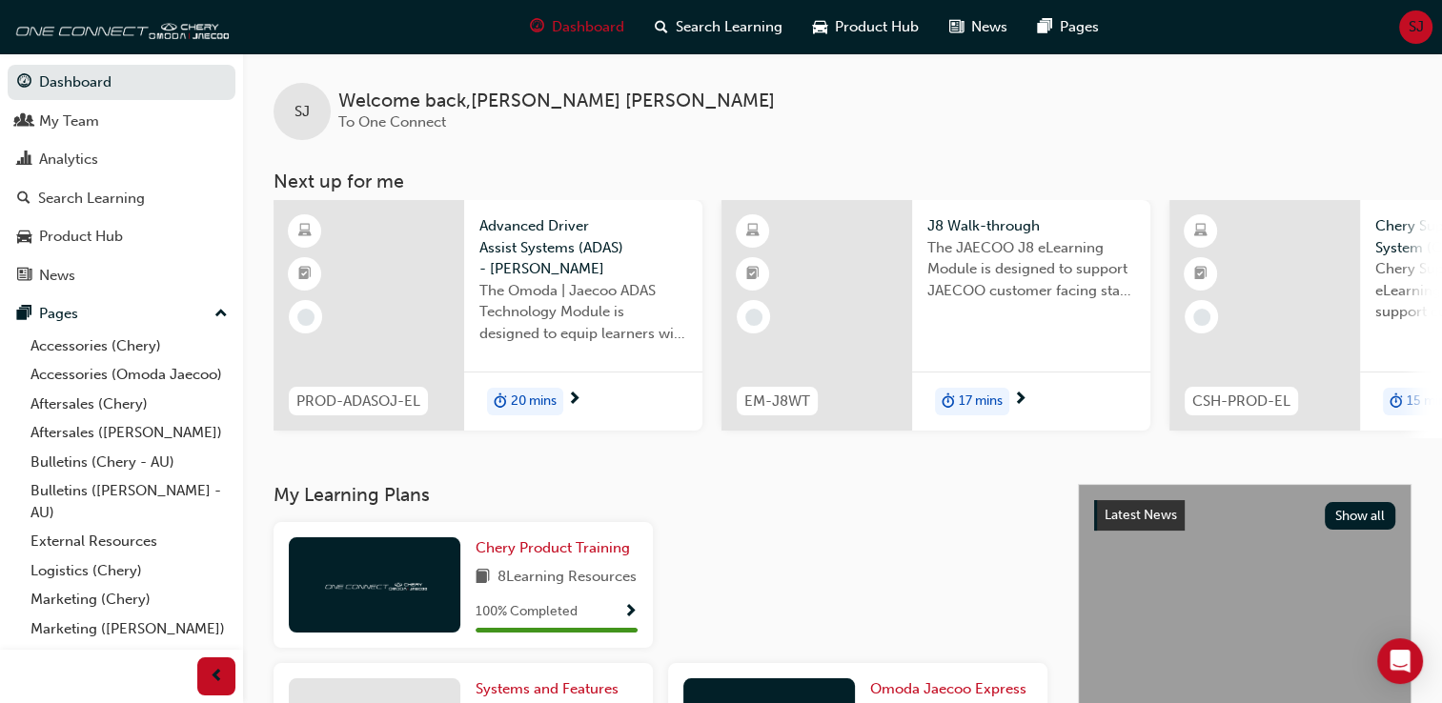
click at [414, 401] on span "PROD-ADASOJ-EL" at bounding box center [358, 402] width 124 height 22
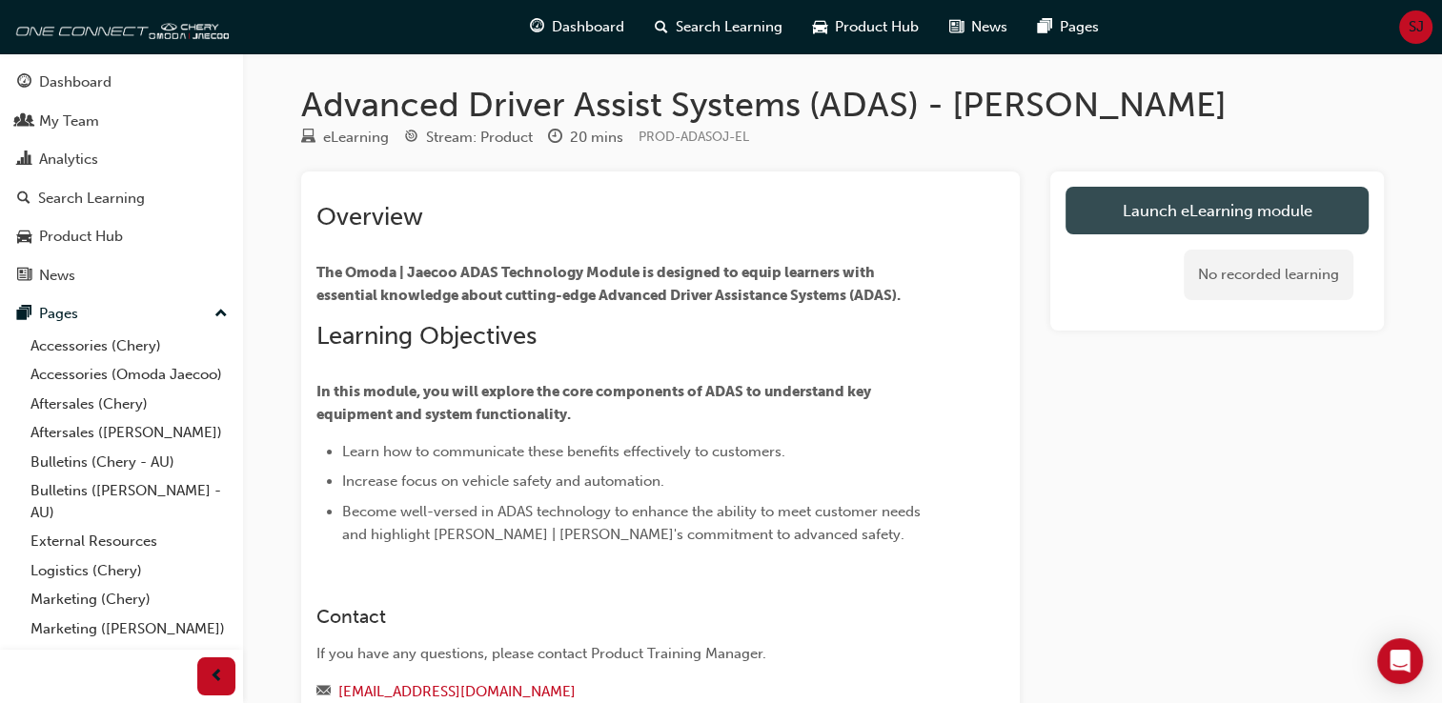
click at [1118, 210] on link "Launch eLearning module" at bounding box center [1216, 211] width 303 height 48
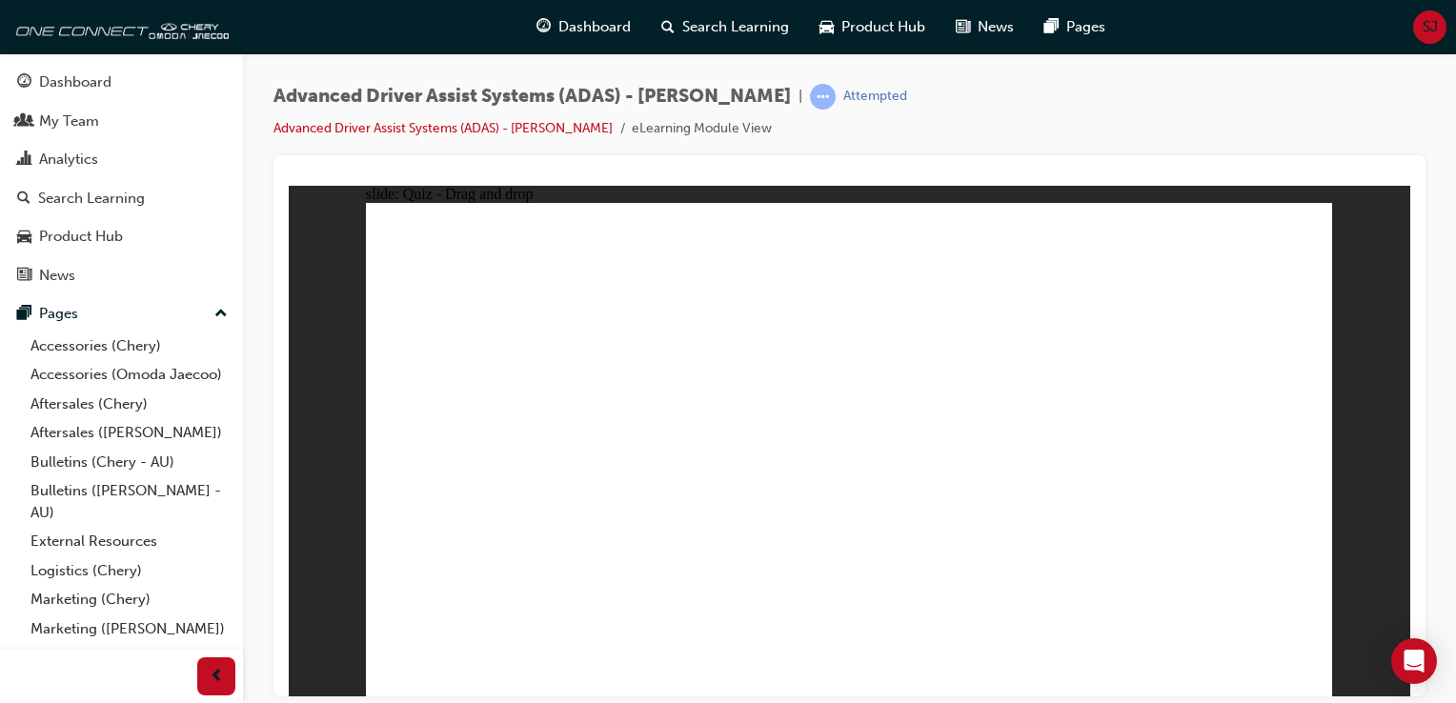
drag, startPoint x: 551, startPoint y: 595, endPoint x: 829, endPoint y: 315, distance: 394.2
drag, startPoint x: 703, startPoint y: 598, endPoint x: 1090, endPoint y: 288, distance: 496.2
drag, startPoint x: 854, startPoint y: 602, endPoint x: 1135, endPoint y: 348, distance: 379.2
drag, startPoint x: 1039, startPoint y: 591, endPoint x: 1143, endPoint y: 363, distance: 250.3
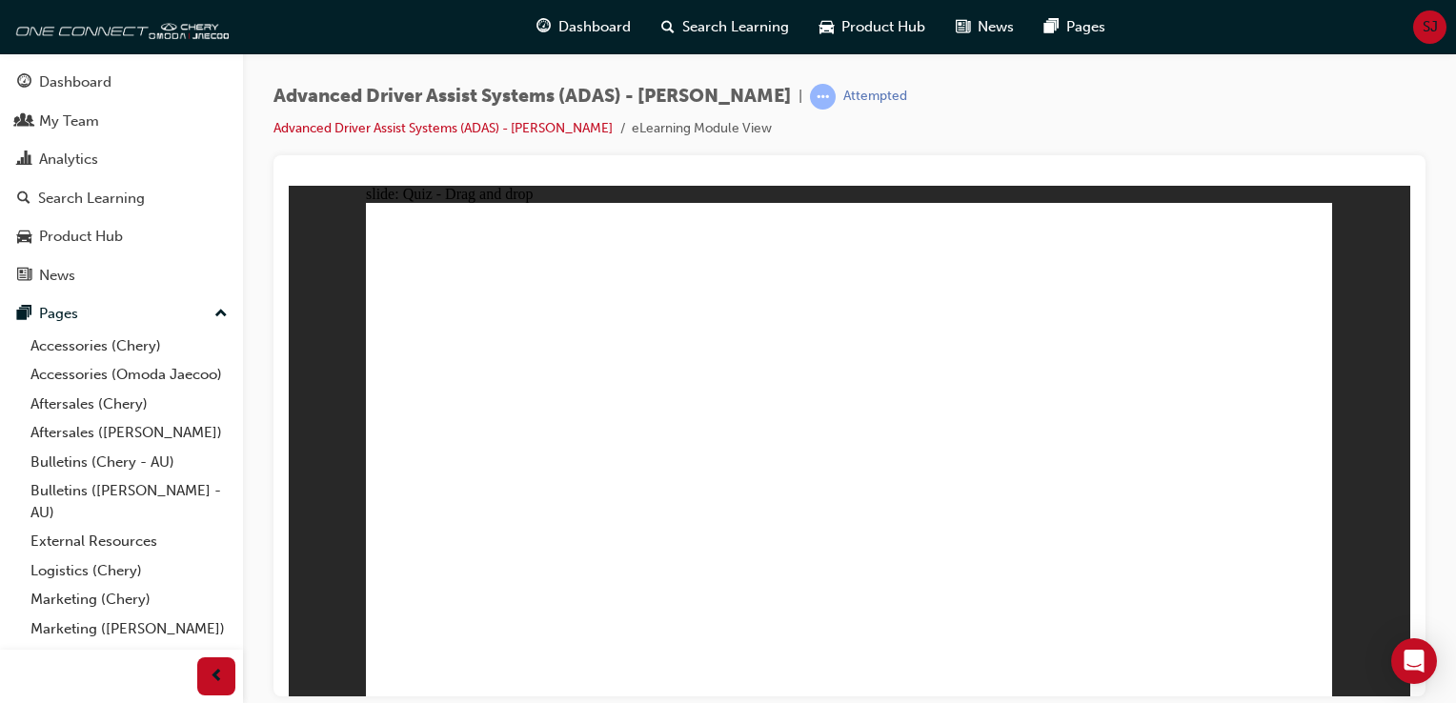
checkbox input "true"
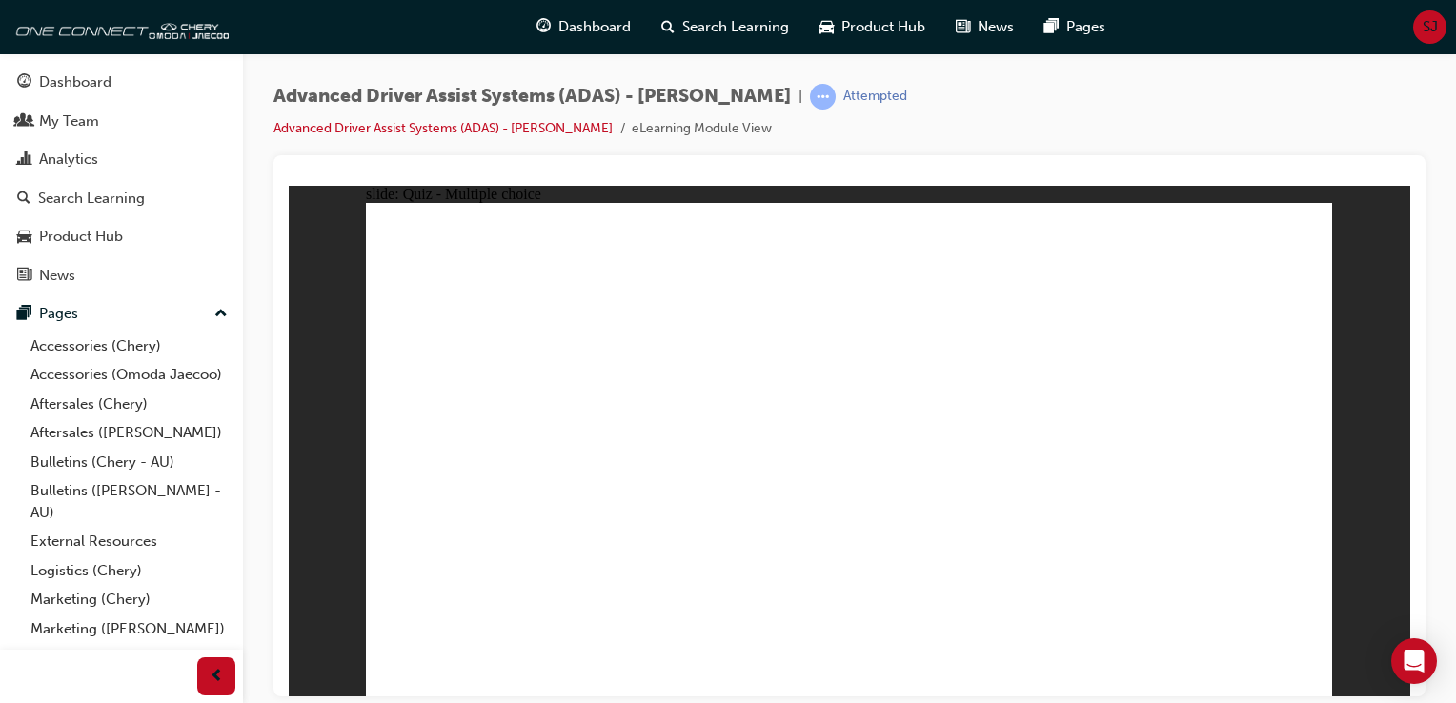
checkbox input "true"
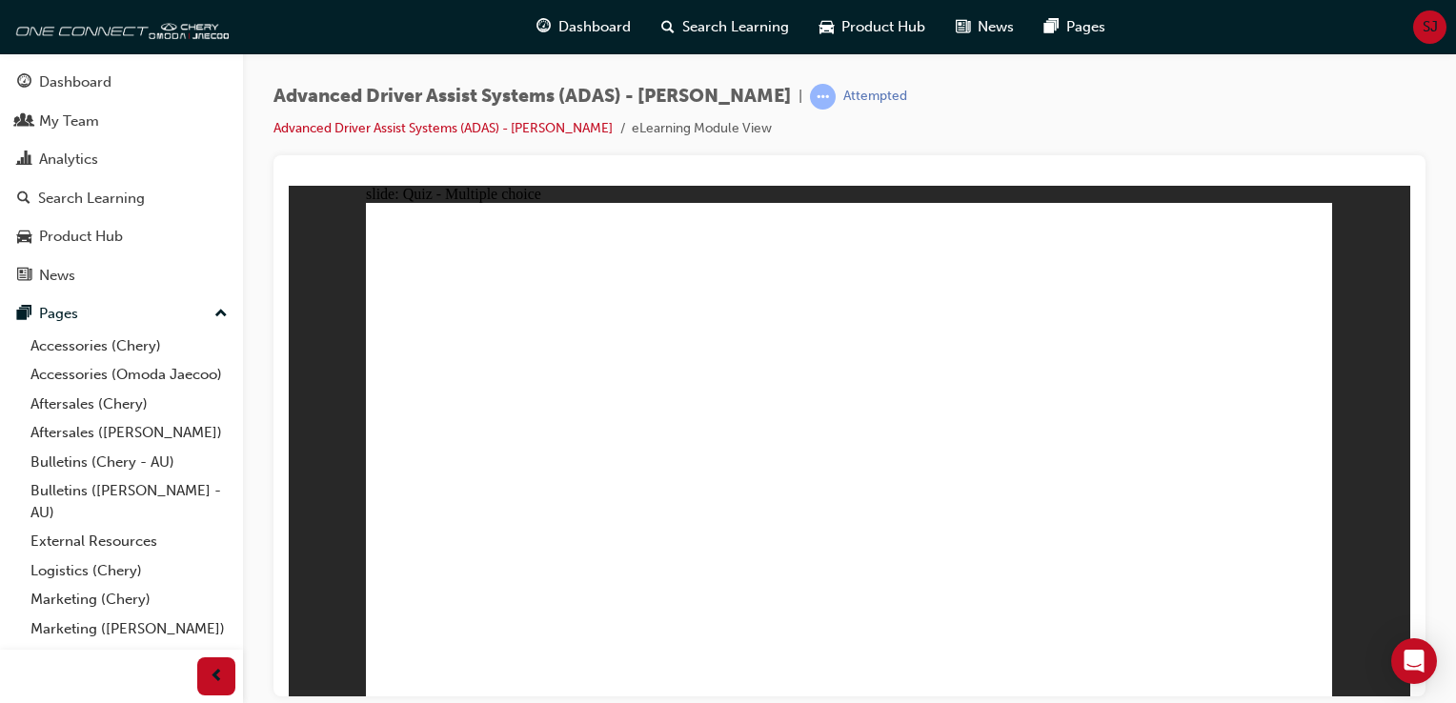
checkbox input "true"
drag, startPoint x: 873, startPoint y: 249, endPoint x: 890, endPoint y: 514, distance: 265.5
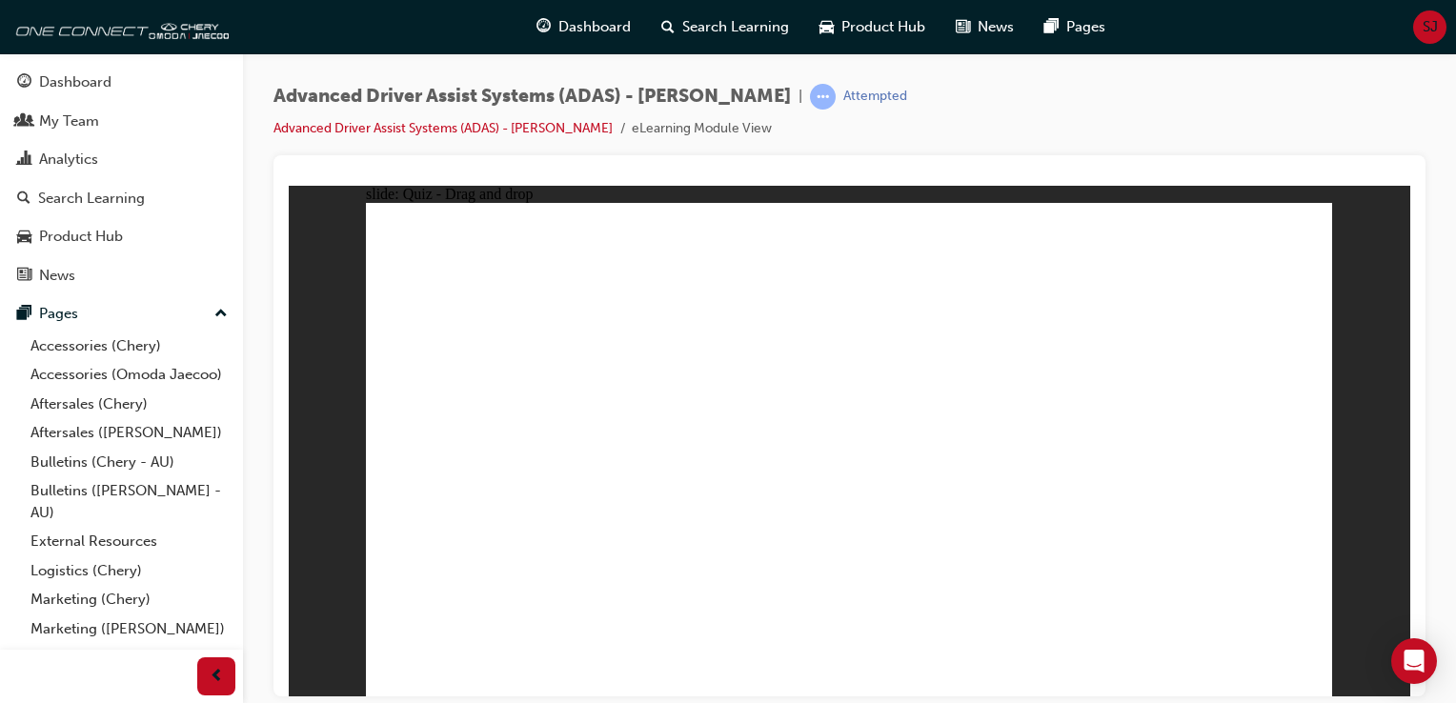
drag, startPoint x: 947, startPoint y: 259, endPoint x: 501, endPoint y: 591, distance: 555.8
drag, startPoint x: 841, startPoint y: 294, endPoint x: 860, endPoint y: 538, distance: 245.7
drag, startPoint x: 943, startPoint y: 297, endPoint x: 584, endPoint y: 517, distance: 421.4
drag, startPoint x: 1044, startPoint y: 297, endPoint x: 980, endPoint y: 533, distance: 244.2
drag, startPoint x: 1058, startPoint y: 254, endPoint x: 656, endPoint y: 511, distance: 477.4
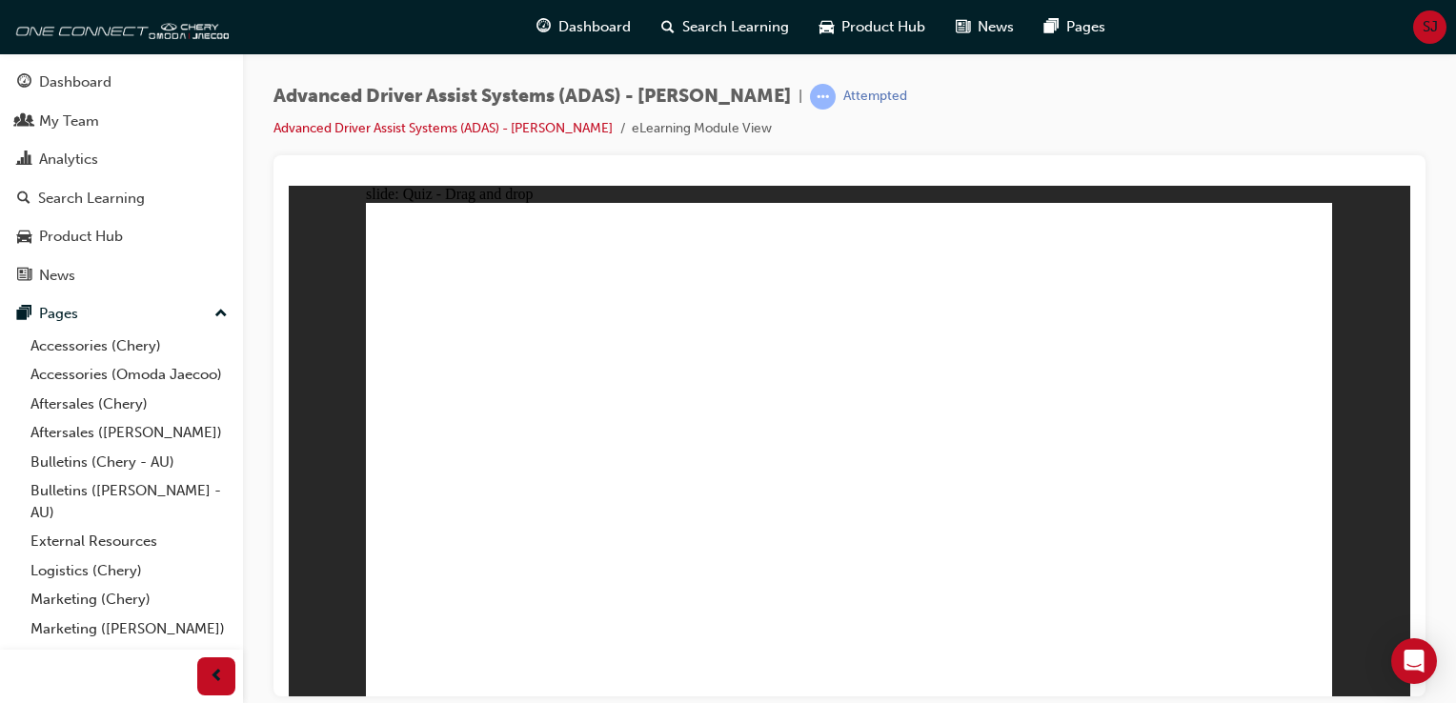
drag, startPoint x: 1158, startPoint y: 249, endPoint x: 695, endPoint y: 527, distance: 540.3
drag, startPoint x: 1136, startPoint y: 300, endPoint x: 481, endPoint y: 582, distance: 712.9
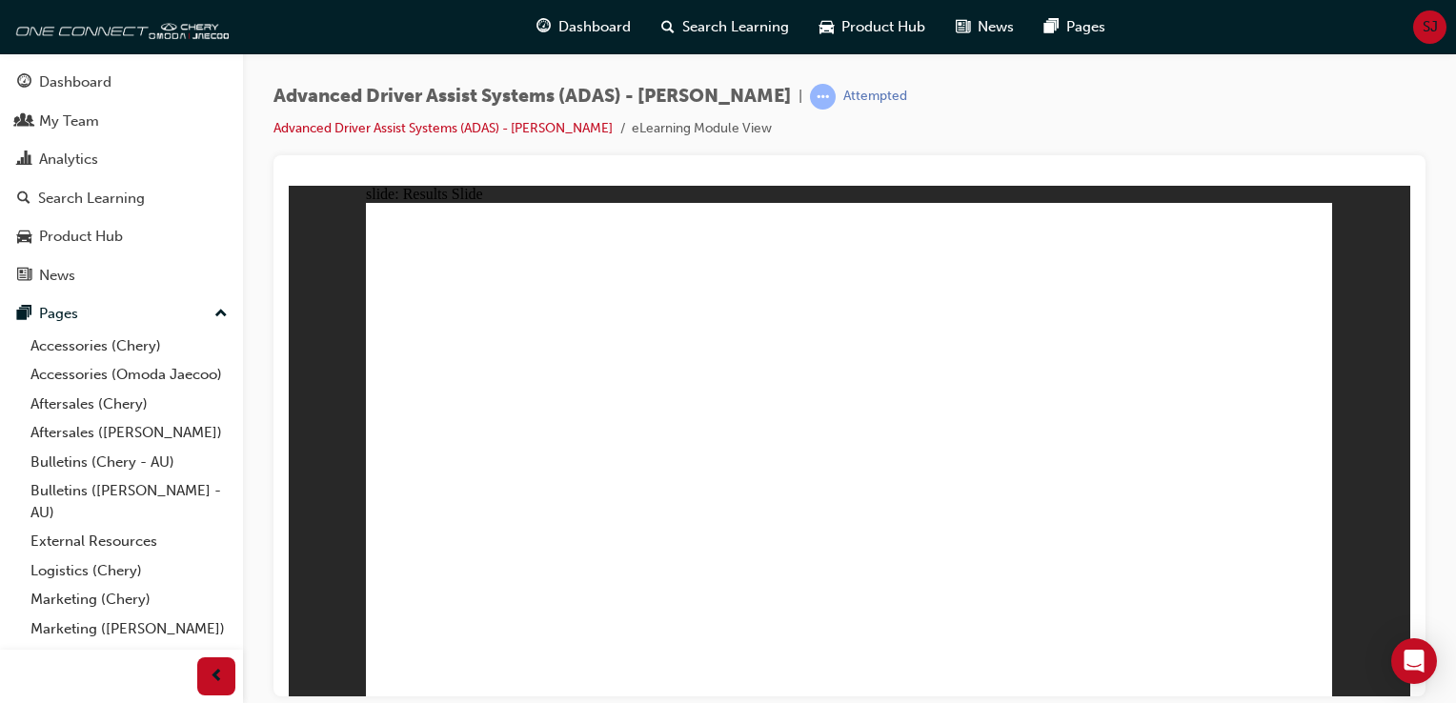
drag, startPoint x: 572, startPoint y: 591, endPoint x: 870, endPoint y: 295, distance: 419.8
drag, startPoint x: 727, startPoint y: 579, endPoint x: 1212, endPoint y: 237, distance: 593.6
drag, startPoint x: 919, startPoint y: 563, endPoint x: 1159, endPoint y: 371, distance: 307.8
drag, startPoint x: 1028, startPoint y: 600, endPoint x: 1145, endPoint y: 391, distance: 239.7
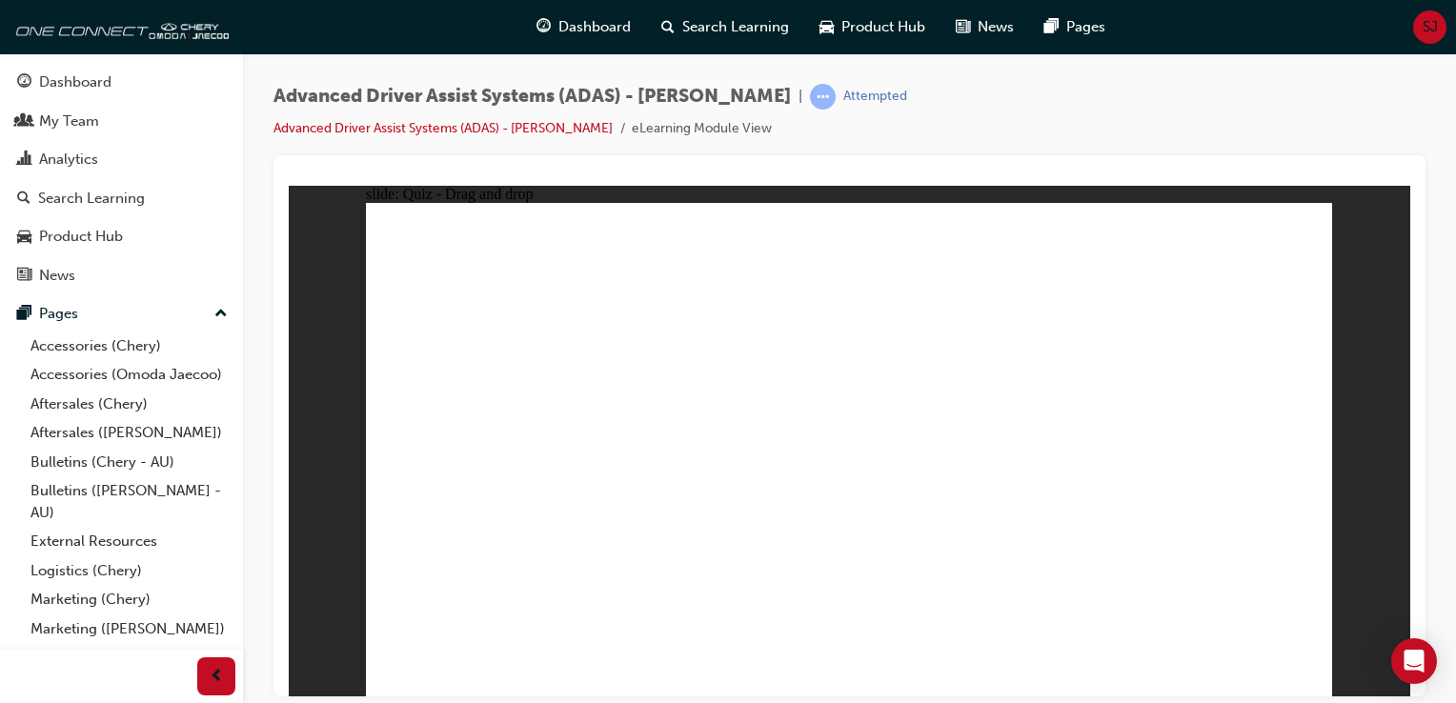
checkbox input "true"
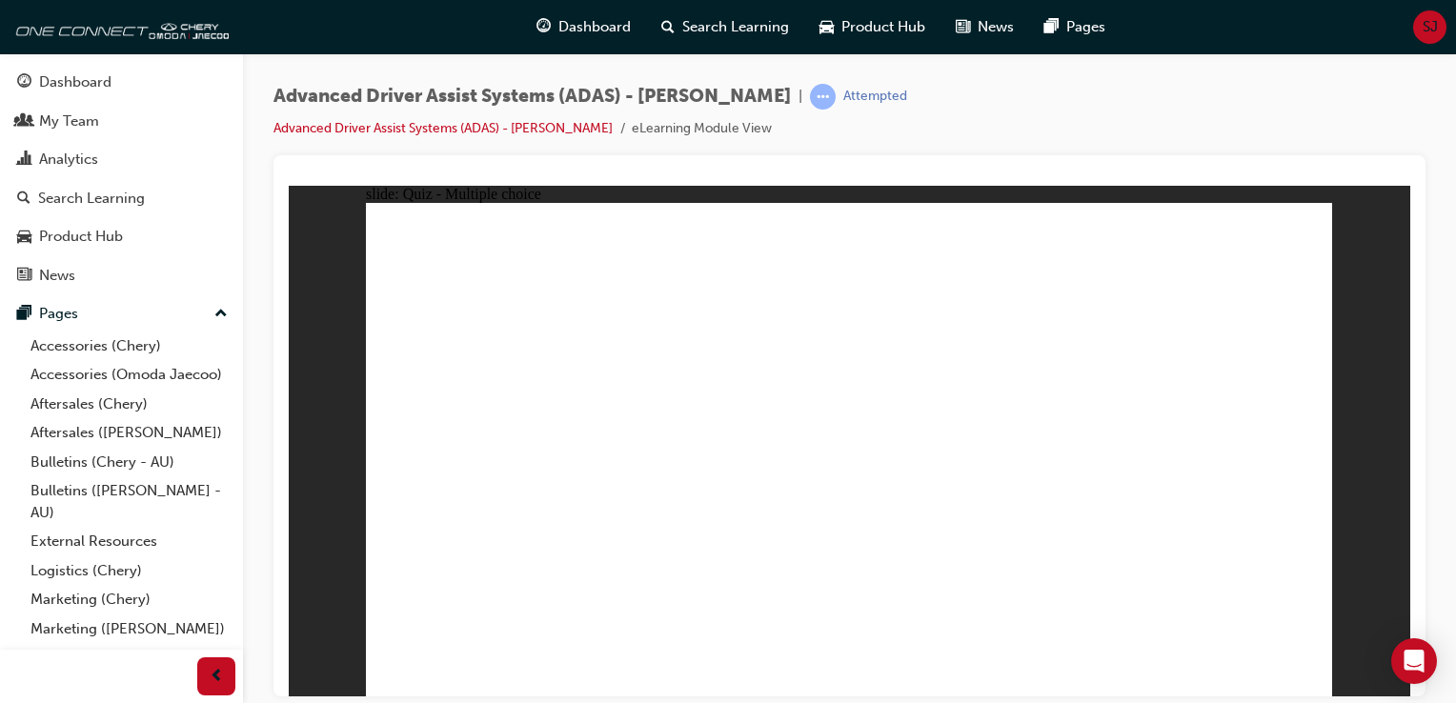
checkbox input "true"
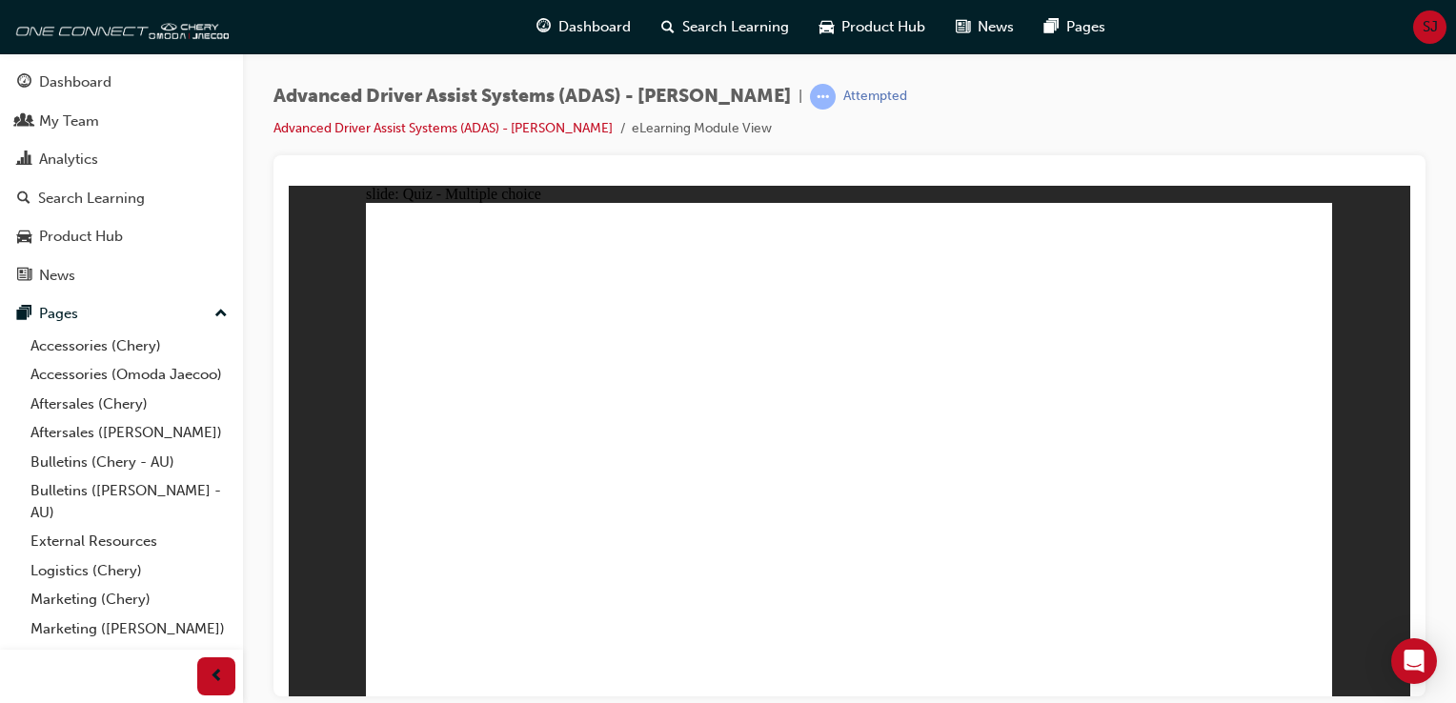
checkbox input "true"
drag, startPoint x: 874, startPoint y: 246, endPoint x: 902, endPoint y: 518, distance: 274.0
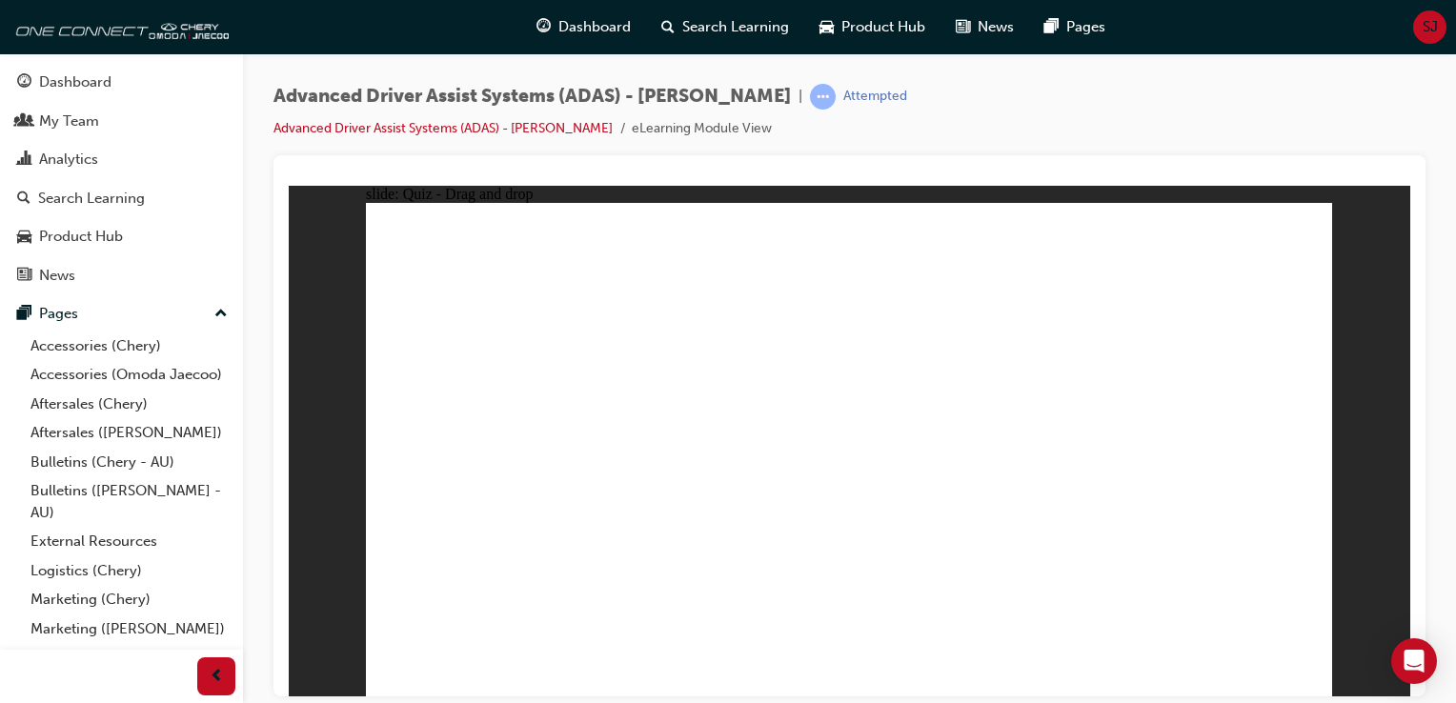
drag, startPoint x: 977, startPoint y: 248, endPoint x: 967, endPoint y: 515, distance: 267.0
drag, startPoint x: 872, startPoint y: 294, endPoint x: 1006, endPoint y: 526, distance: 267.7
drag, startPoint x: 957, startPoint y: 298, endPoint x: 560, endPoint y: 532, distance: 460.1
drag, startPoint x: 1058, startPoint y: 282, endPoint x: 568, endPoint y: 511, distance: 540.6
drag, startPoint x: 1044, startPoint y: 250, endPoint x: 598, endPoint y: 515, distance: 518.8
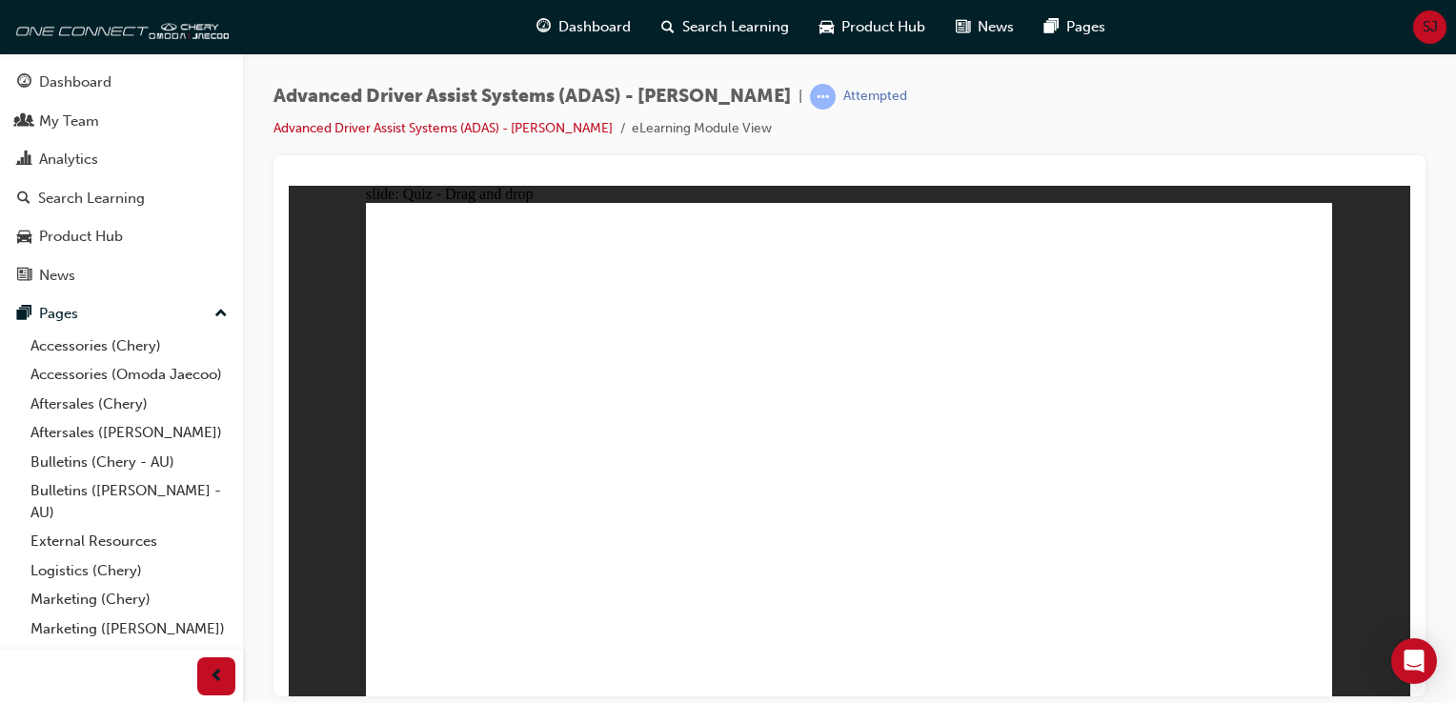
drag, startPoint x: 1152, startPoint y: 248, endPoint x: 716, endPoint y: 507, distance: 507.6
drag, startPoint x: 1155, startPoint y: 296, endPoint x: 473, endPoint y: 560, distance: 731.6
